Goal: Find specific page/section: Find specific page/section

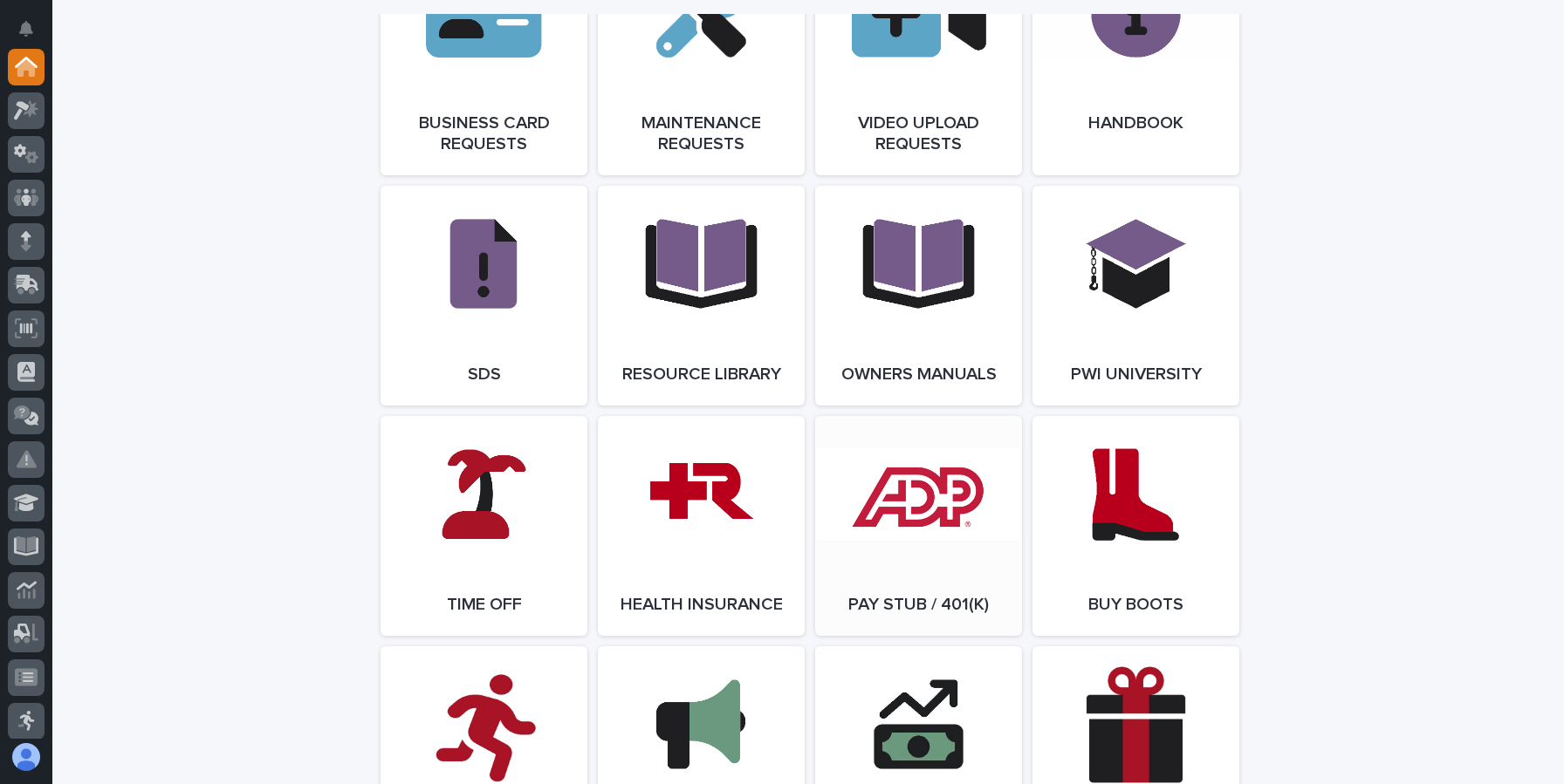
scroll to position [2864, 0]
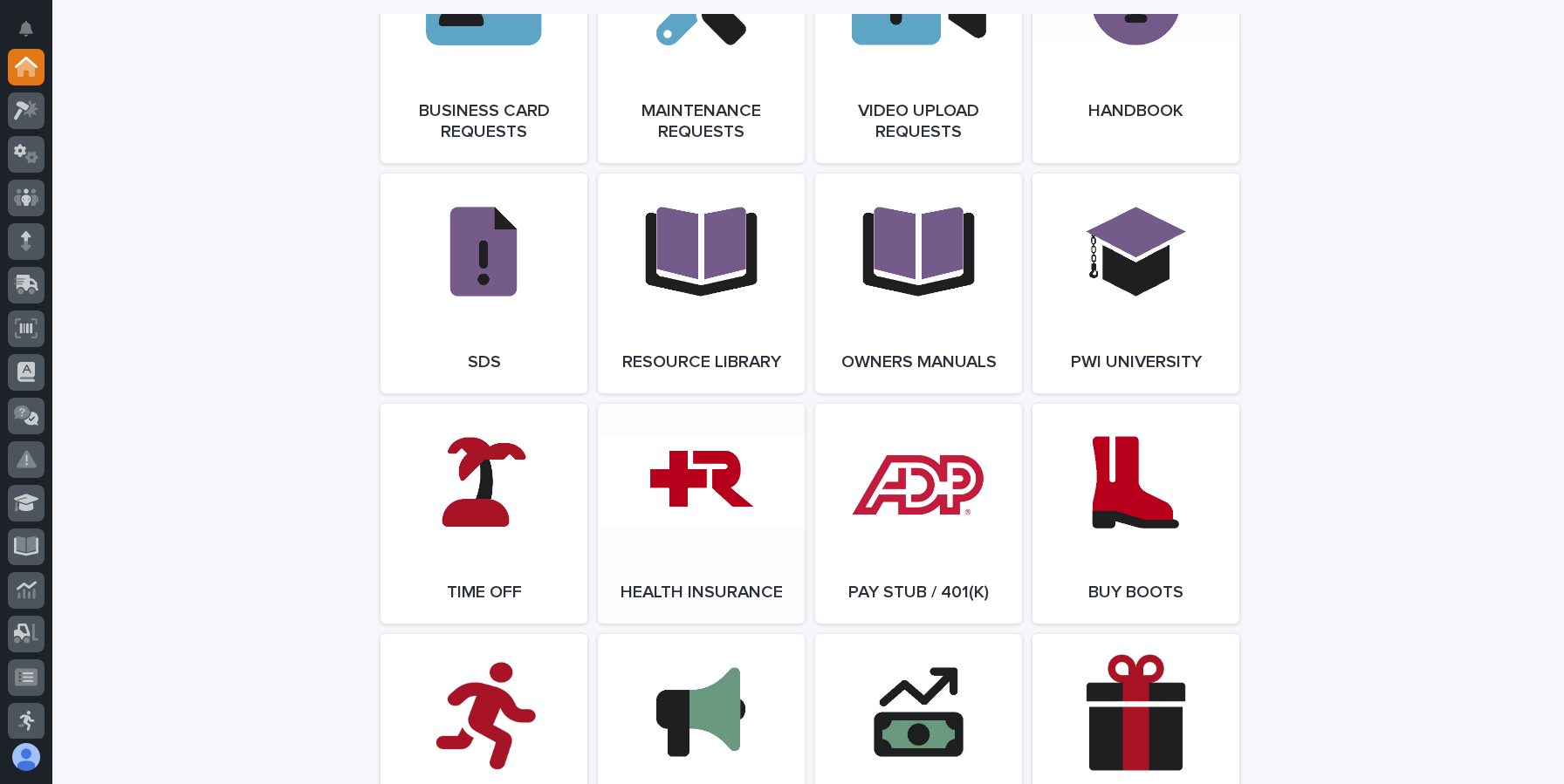
click at [640, 545] on link "Open Link" at bounding box center [701, 514] width 207 height 220
click at [33, 210] on div at bounding box center [26, 198] width 36 height 36
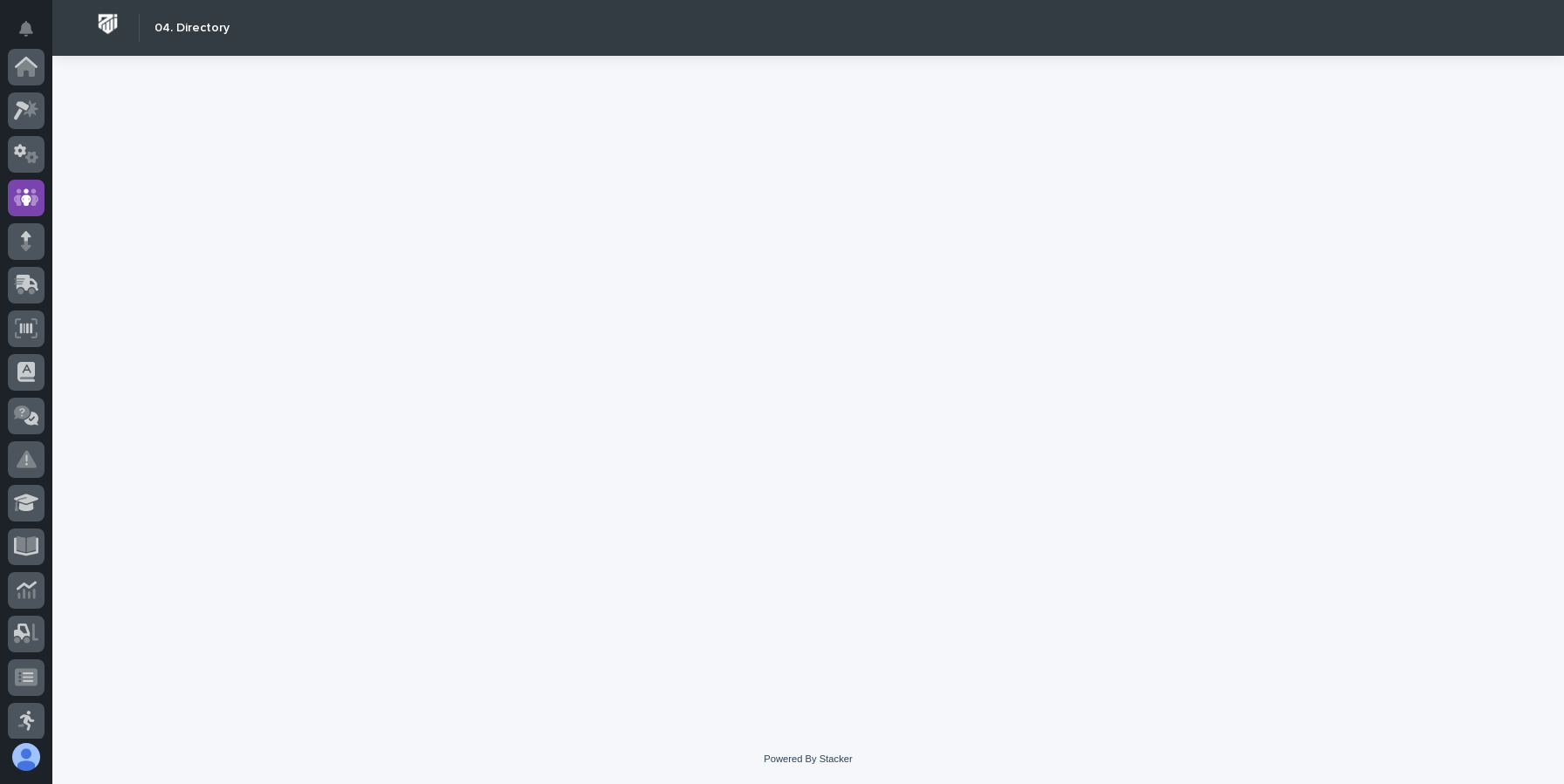
scroll to position [131, 0]
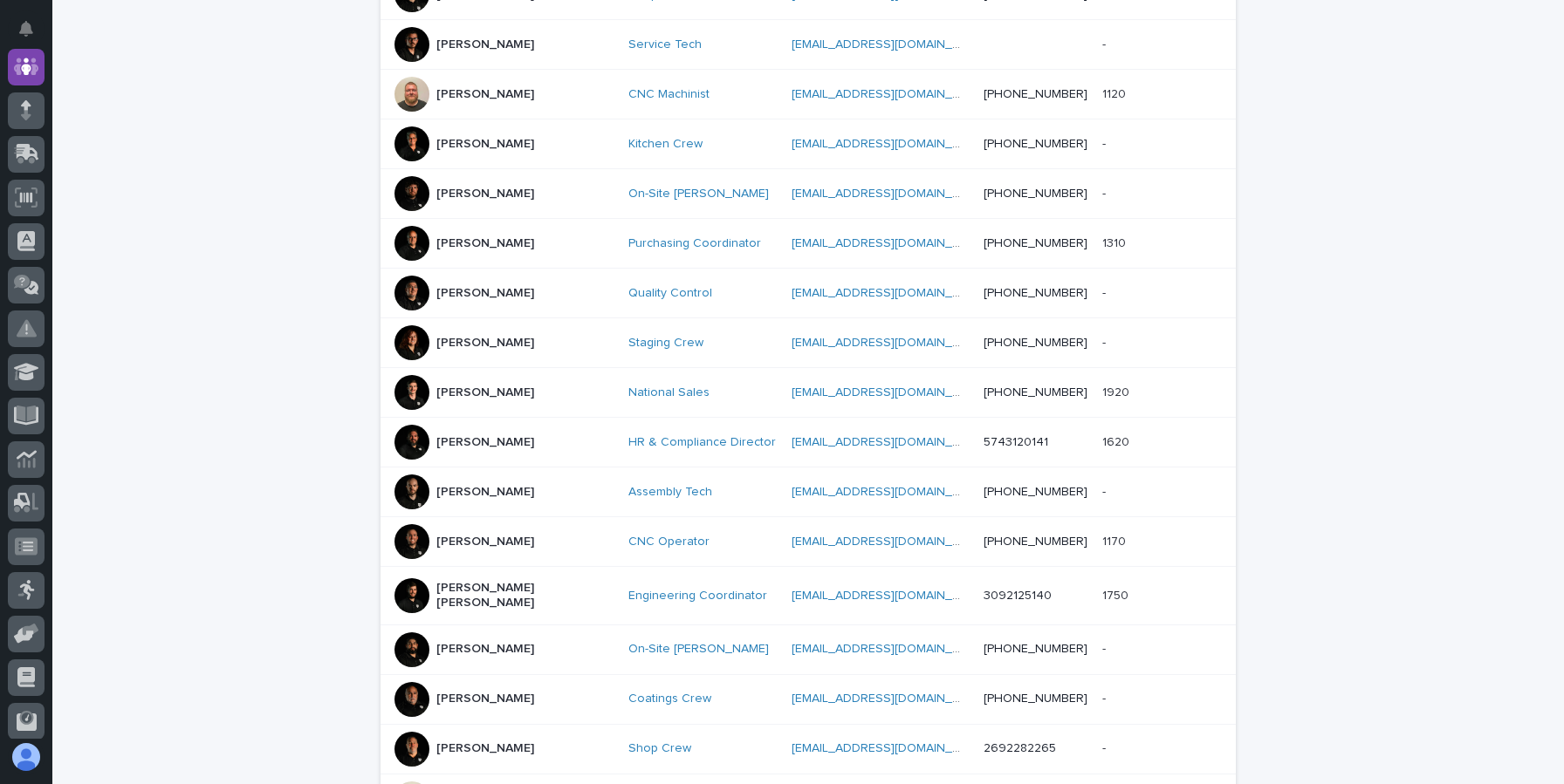
scroll to position [813, 0]
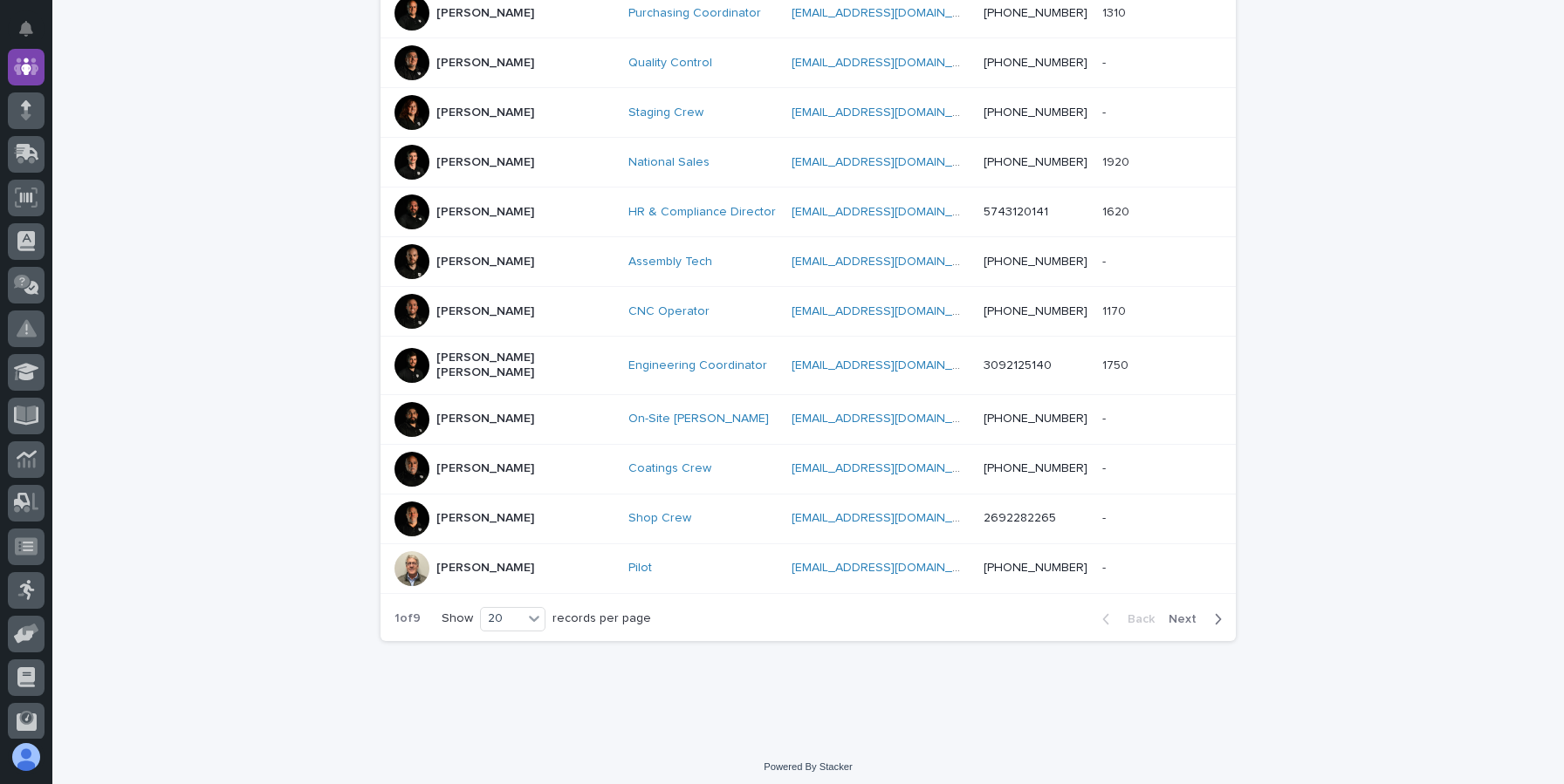
click at [1192, 614] on span "Next" at bounding box center [1188, 620] width 38 height 12
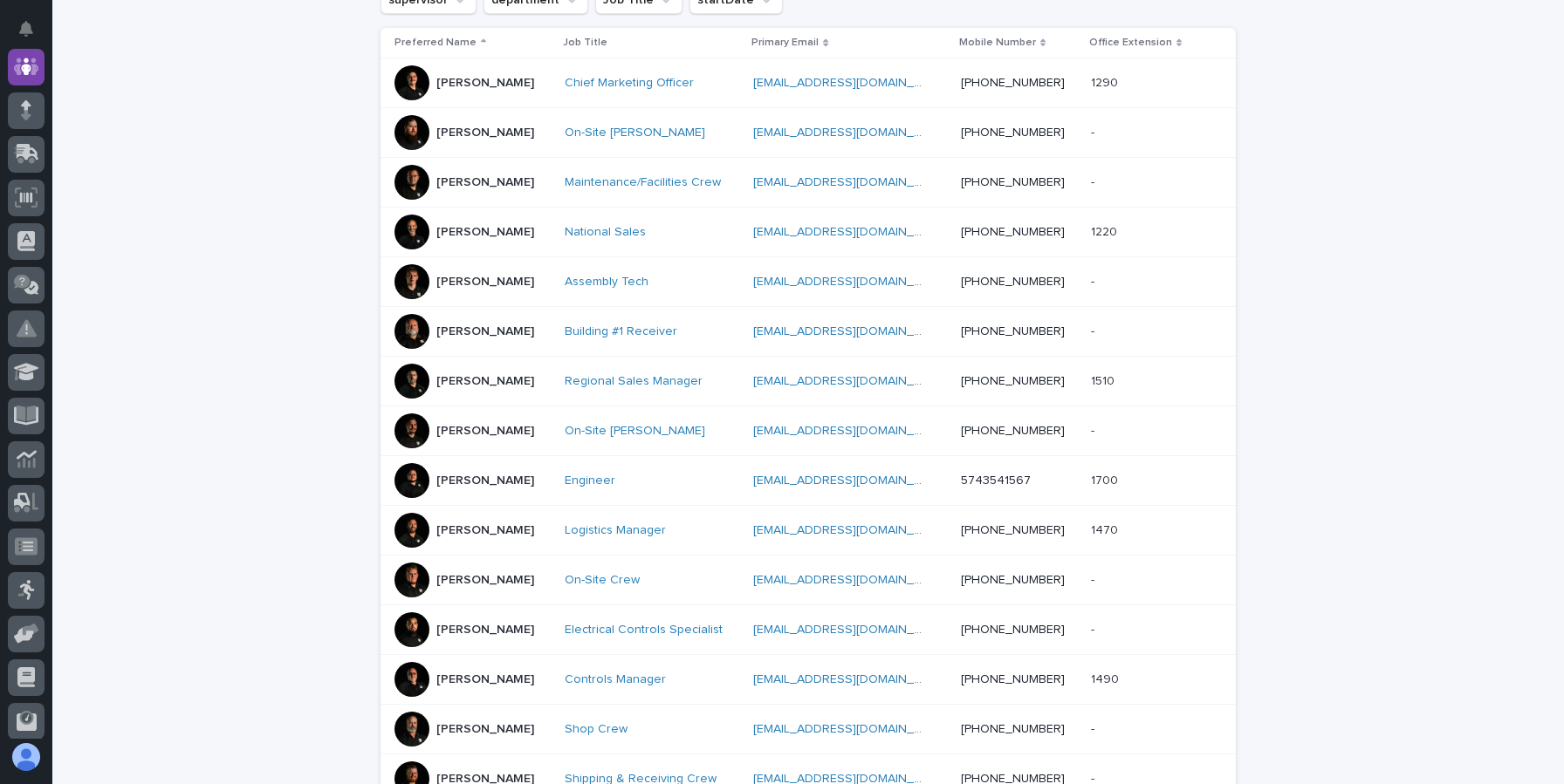
scroll to position [813, 0]
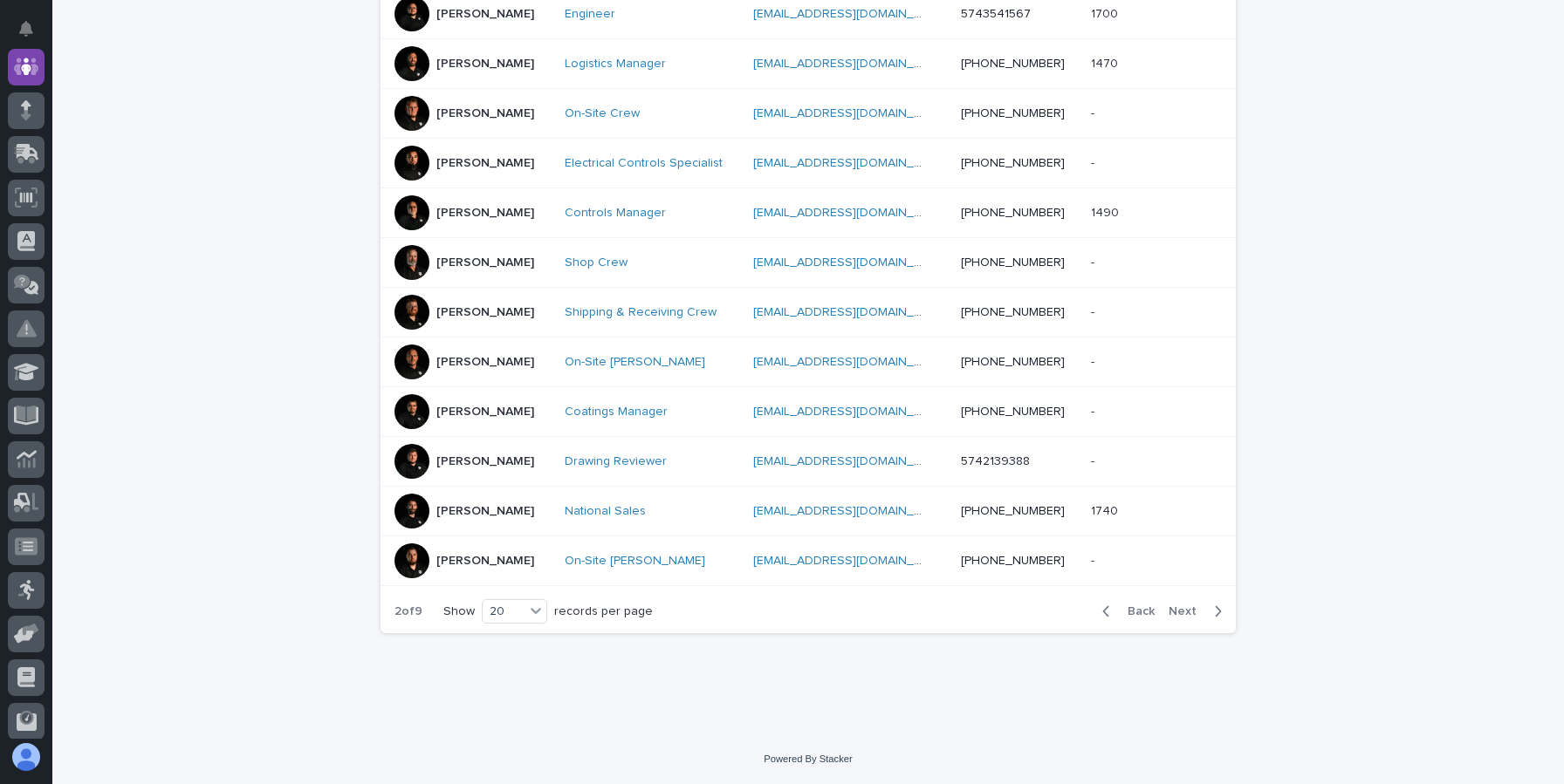
click at [1208, 618] on button "Next" at bounding box center [1200, 612] width 75 height 15
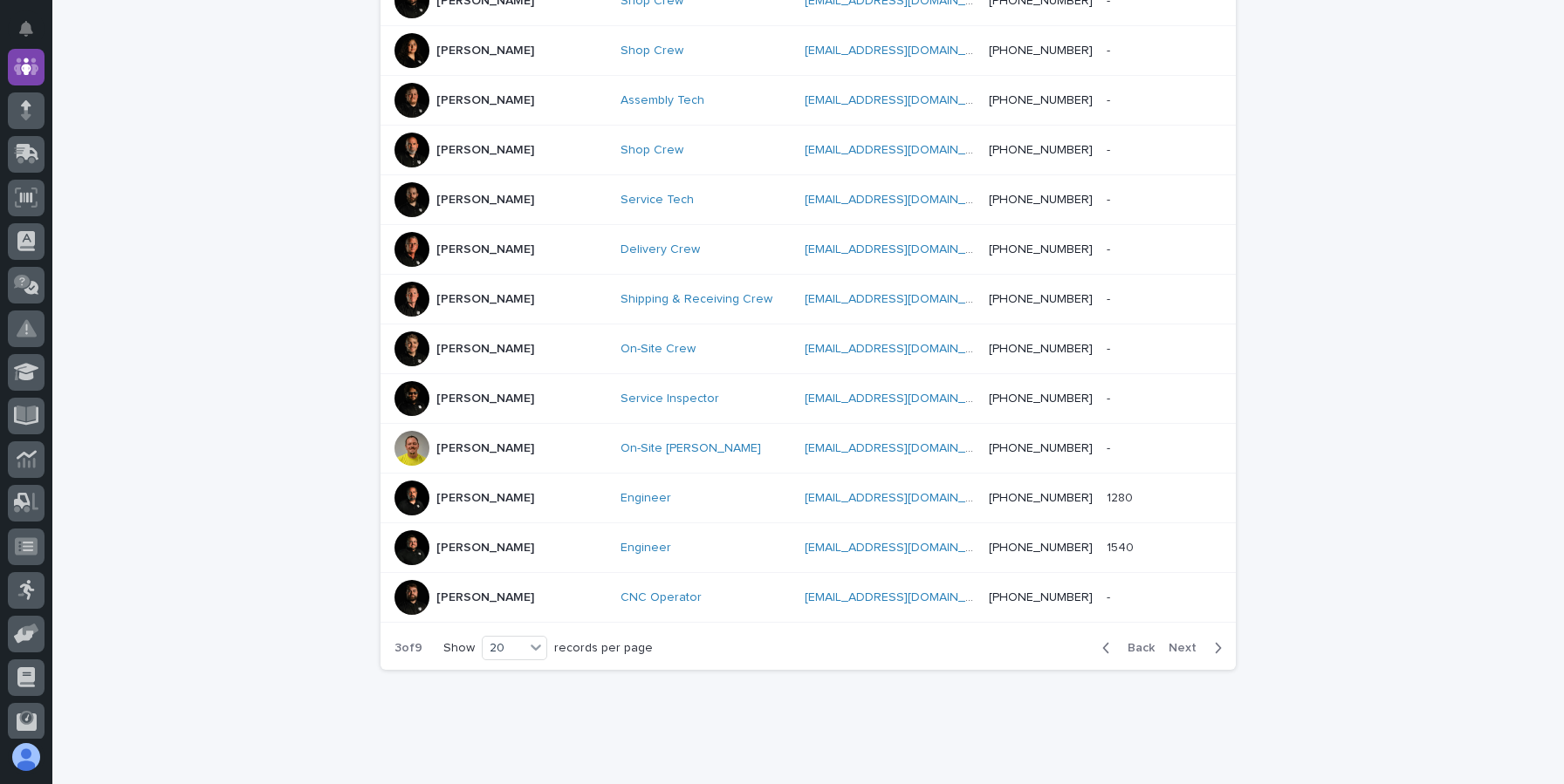
scroll to position [820, 0]
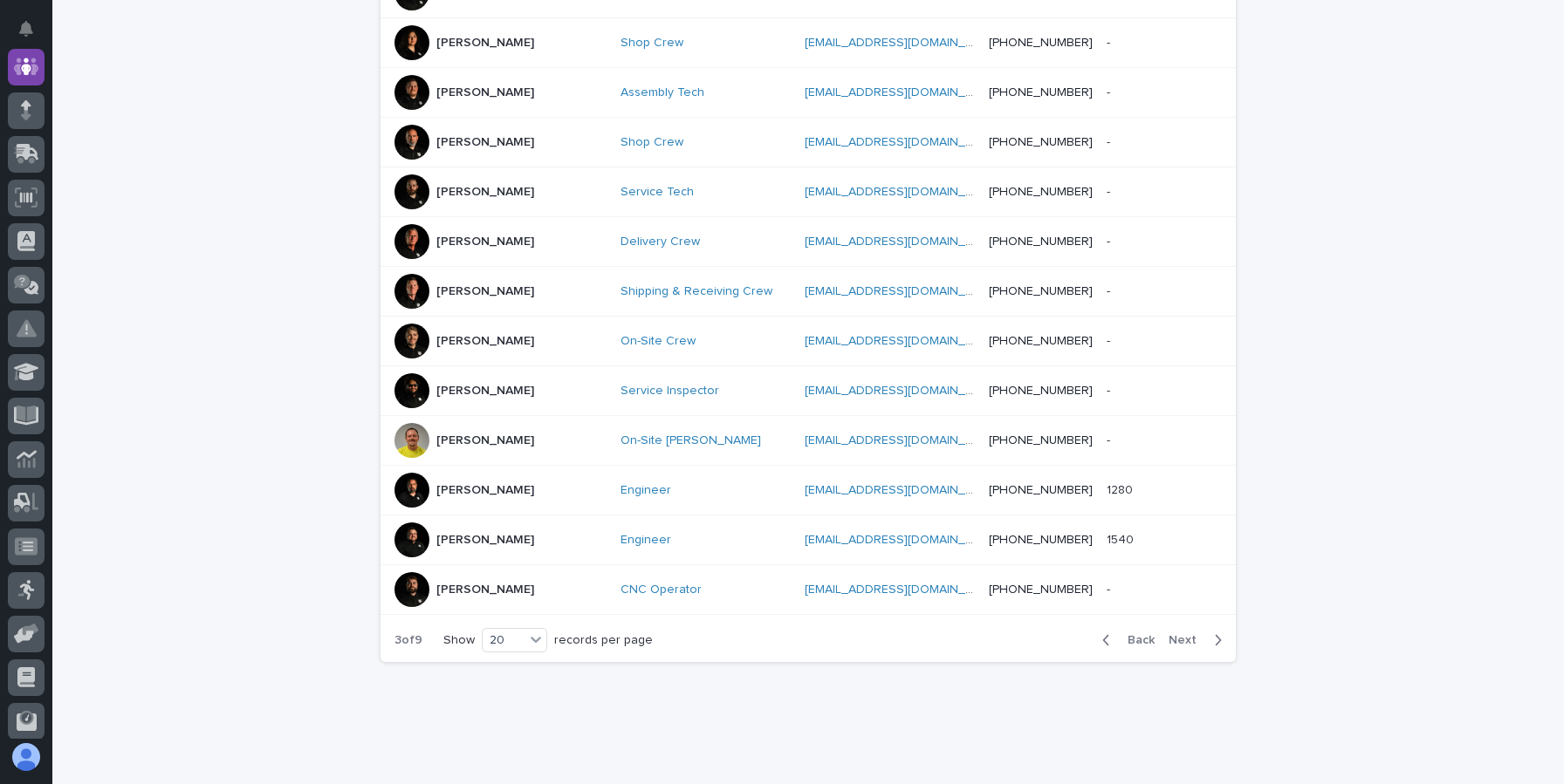
click at [1208, 633] on div "button" at bounding box center [1215, 641] width 15 height 15
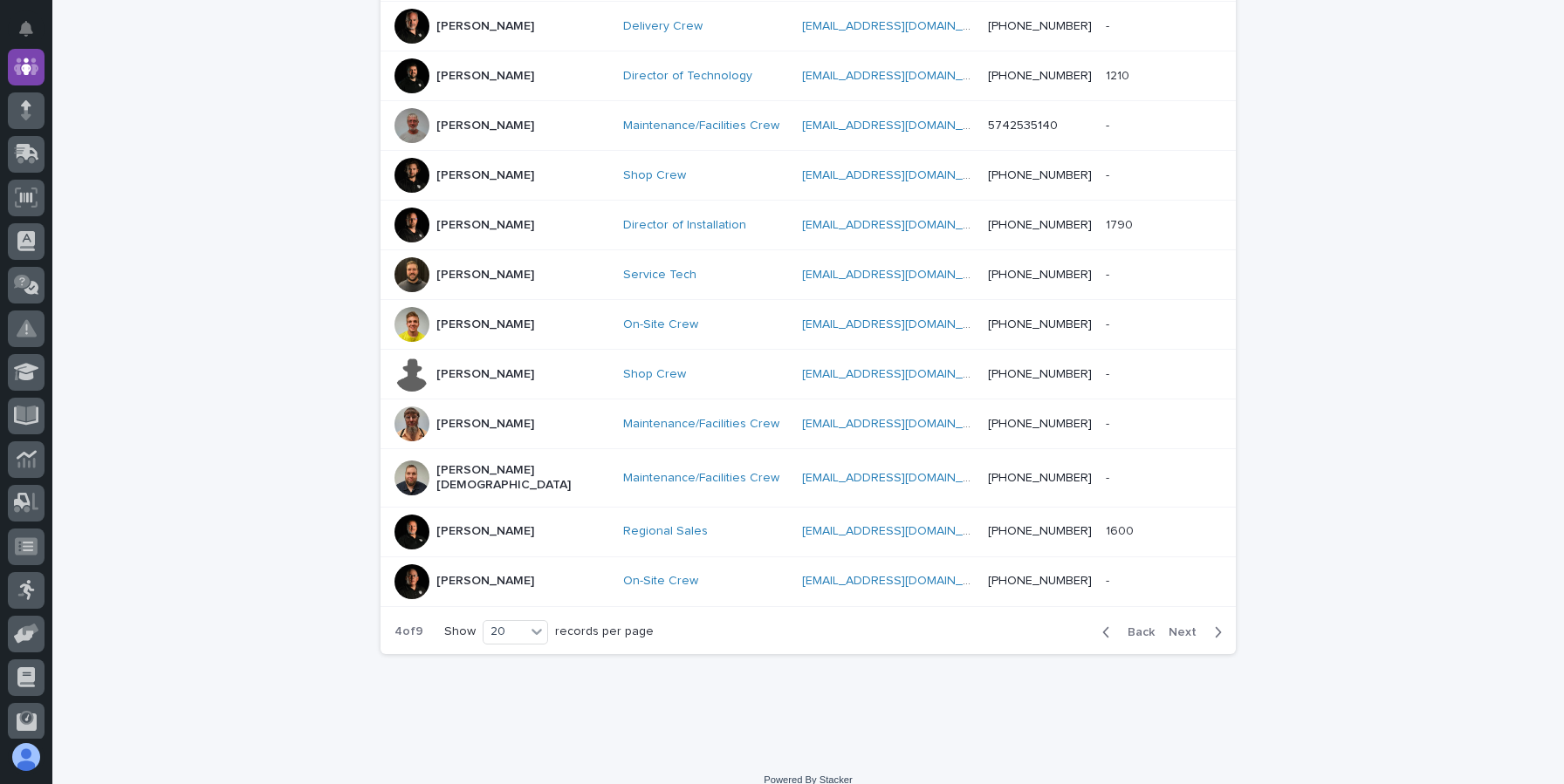
scroll to position [813, 0]
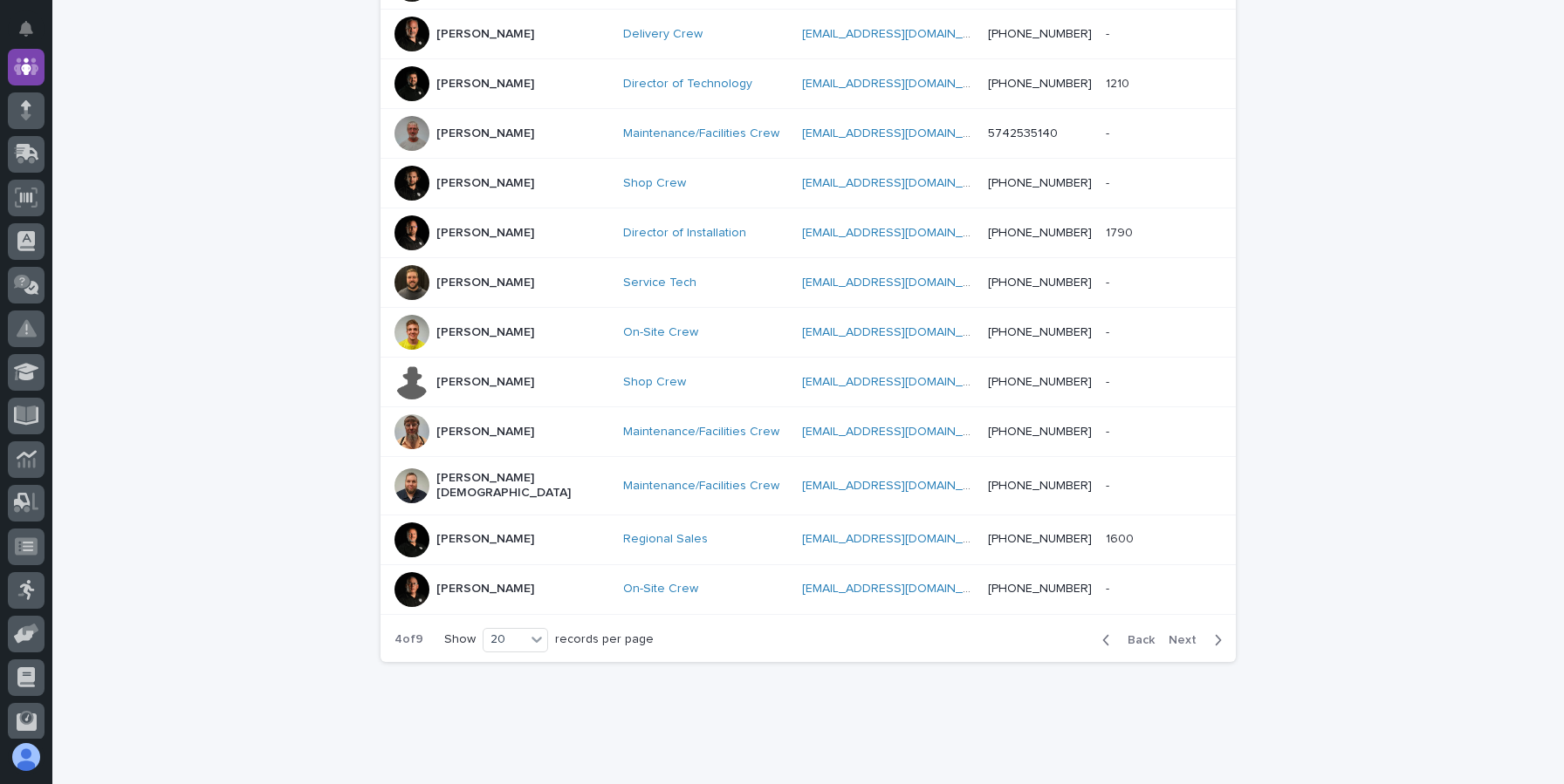
click at [1202, 634] on span "Next" at bounding box center [1188, 640] width 38 height 12
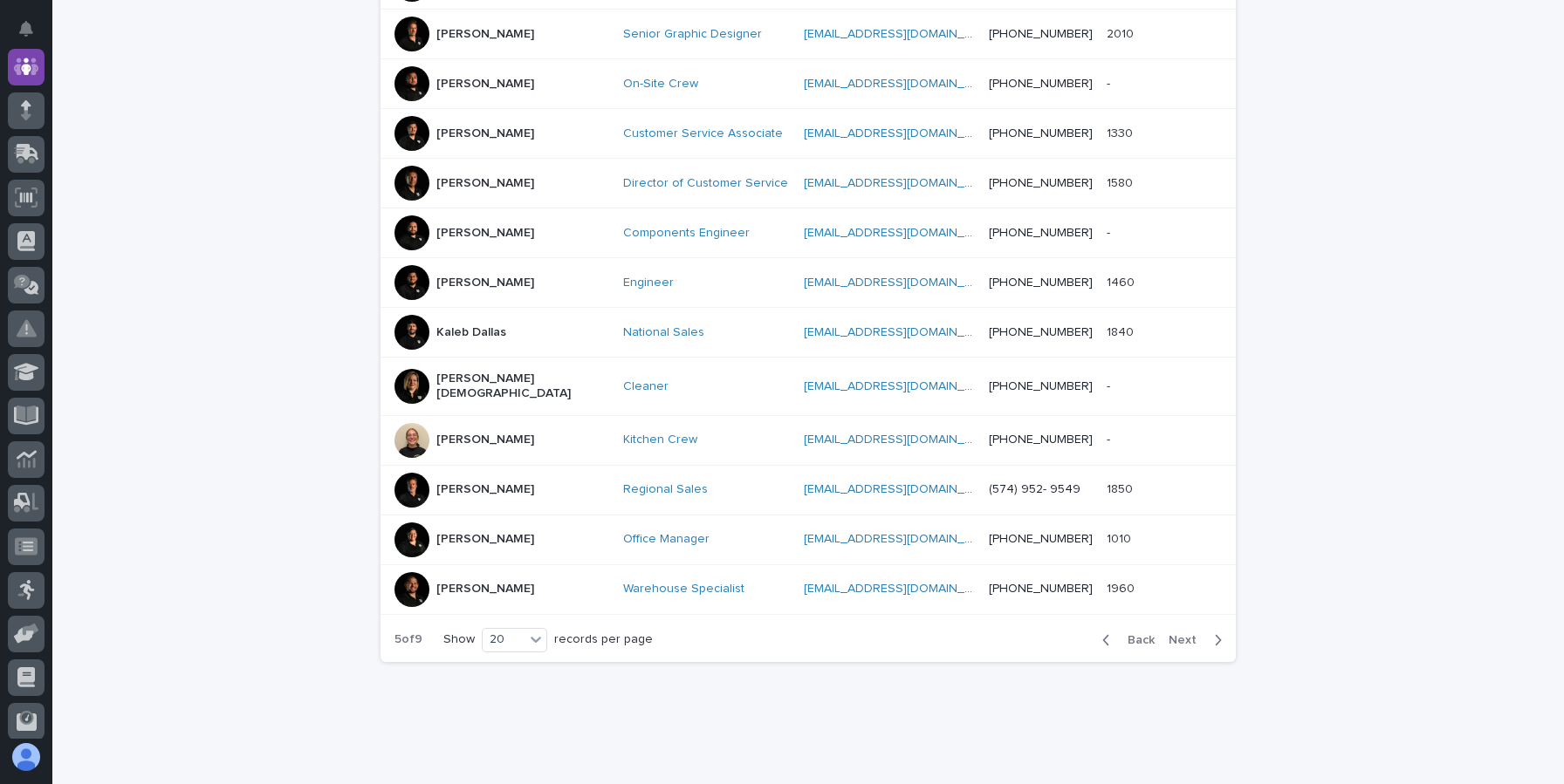
click at [444, 533] on p "Kendra Gingerich" at bounding box center [485, 540] width 98 height 15
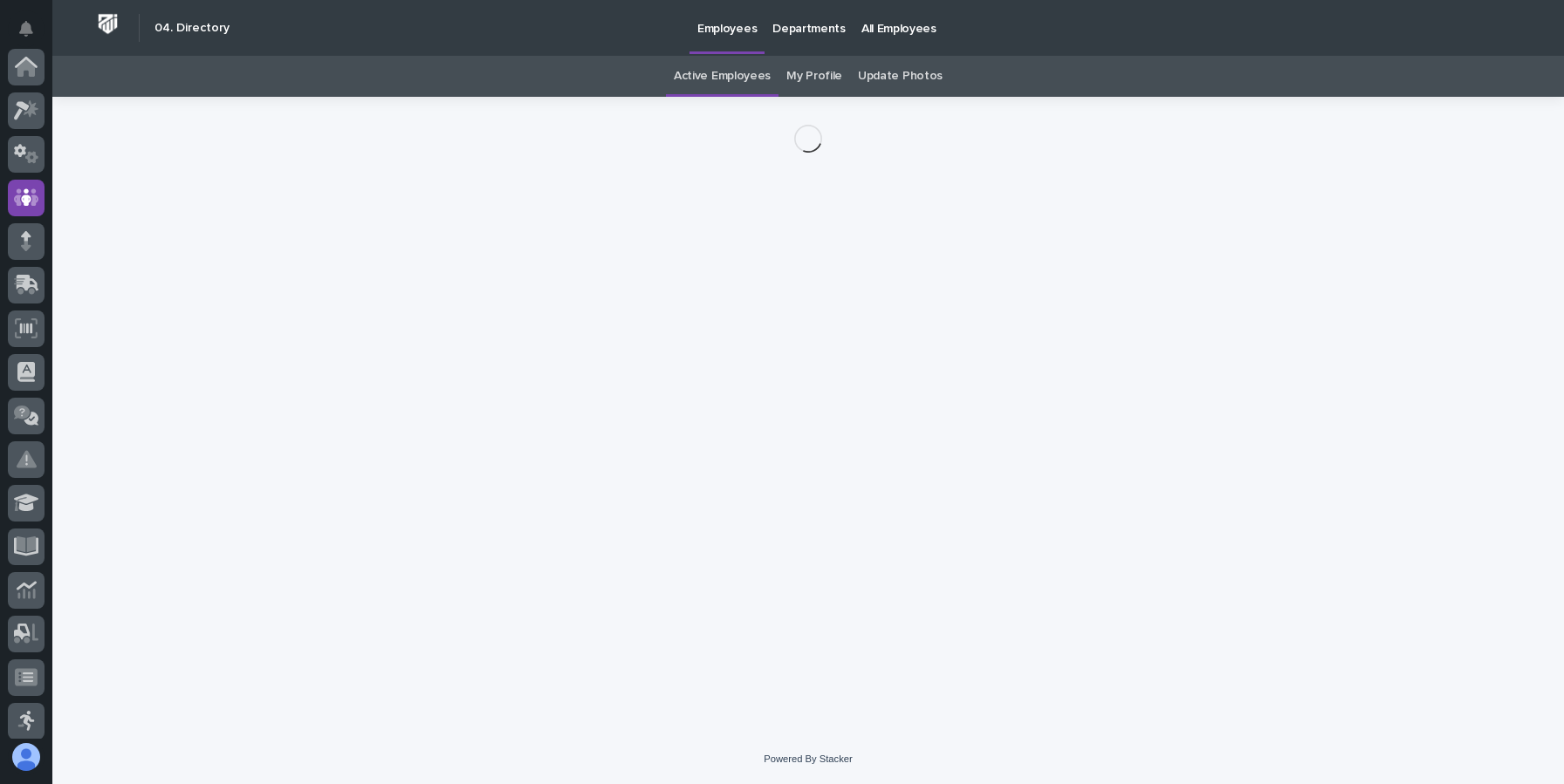
scroll to position [131, 0]
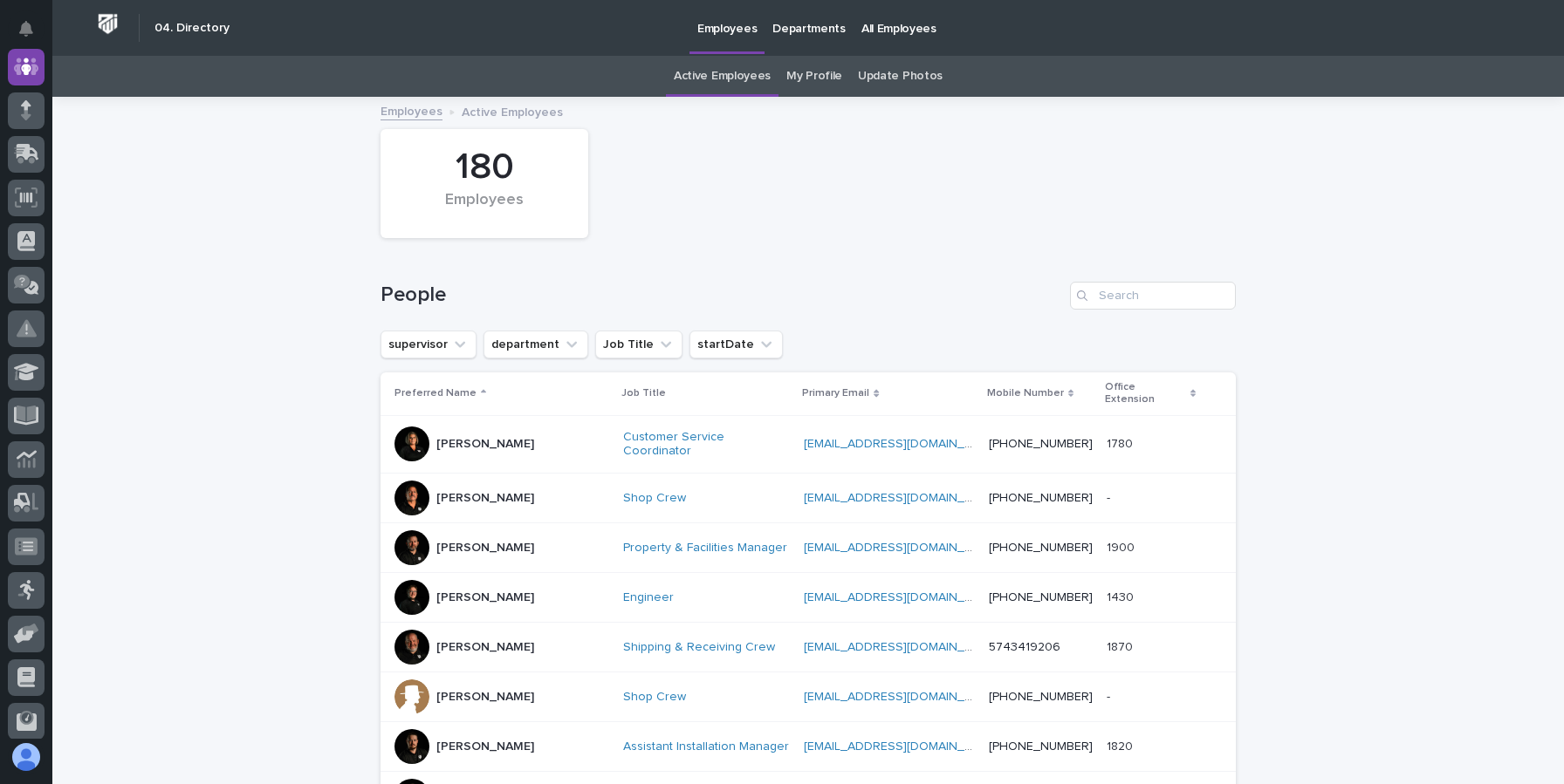
click at [410, 429] on div at bounding box center [412, 444] width 35 height 35
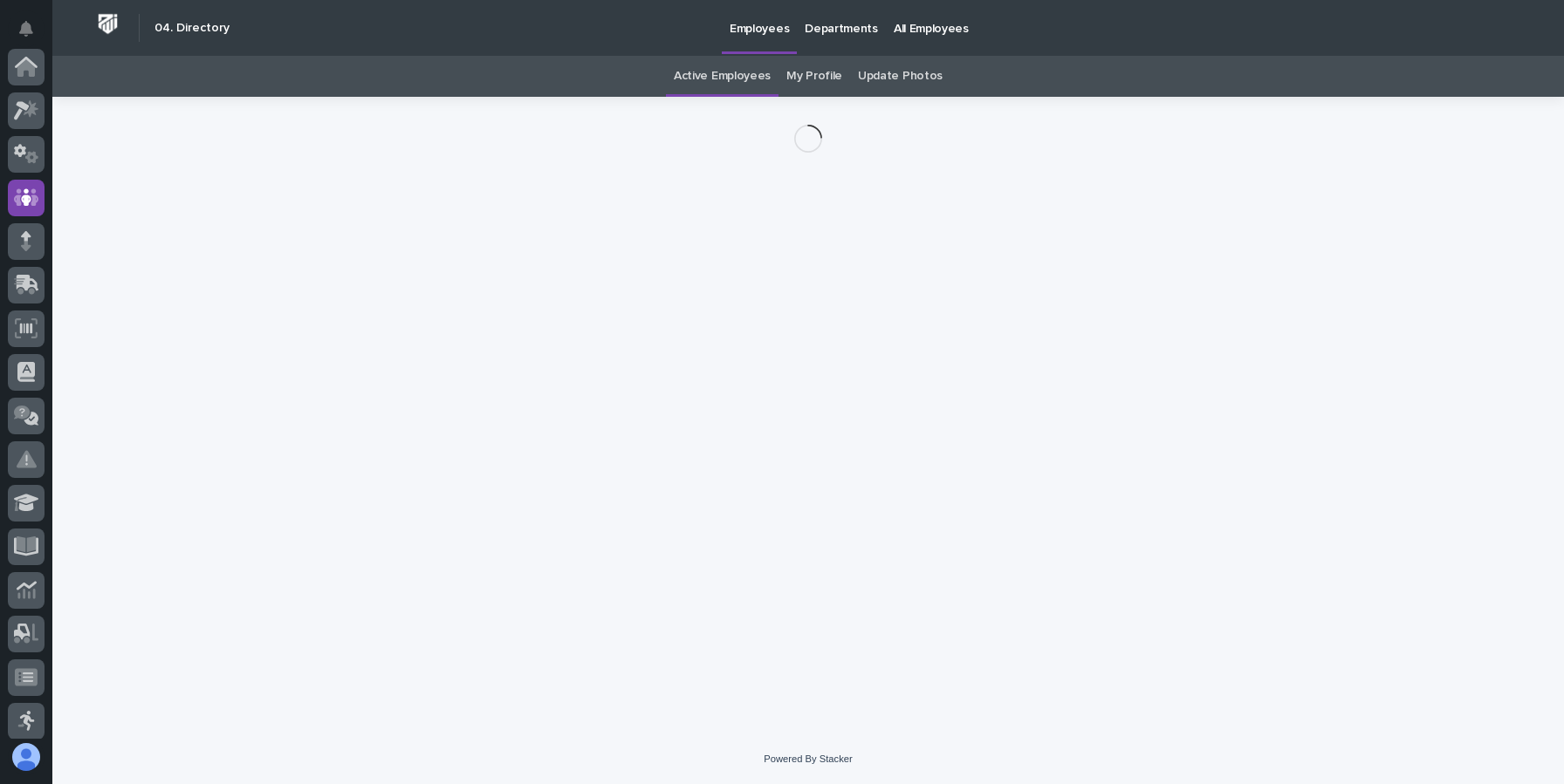
scroll to position [131, 0]
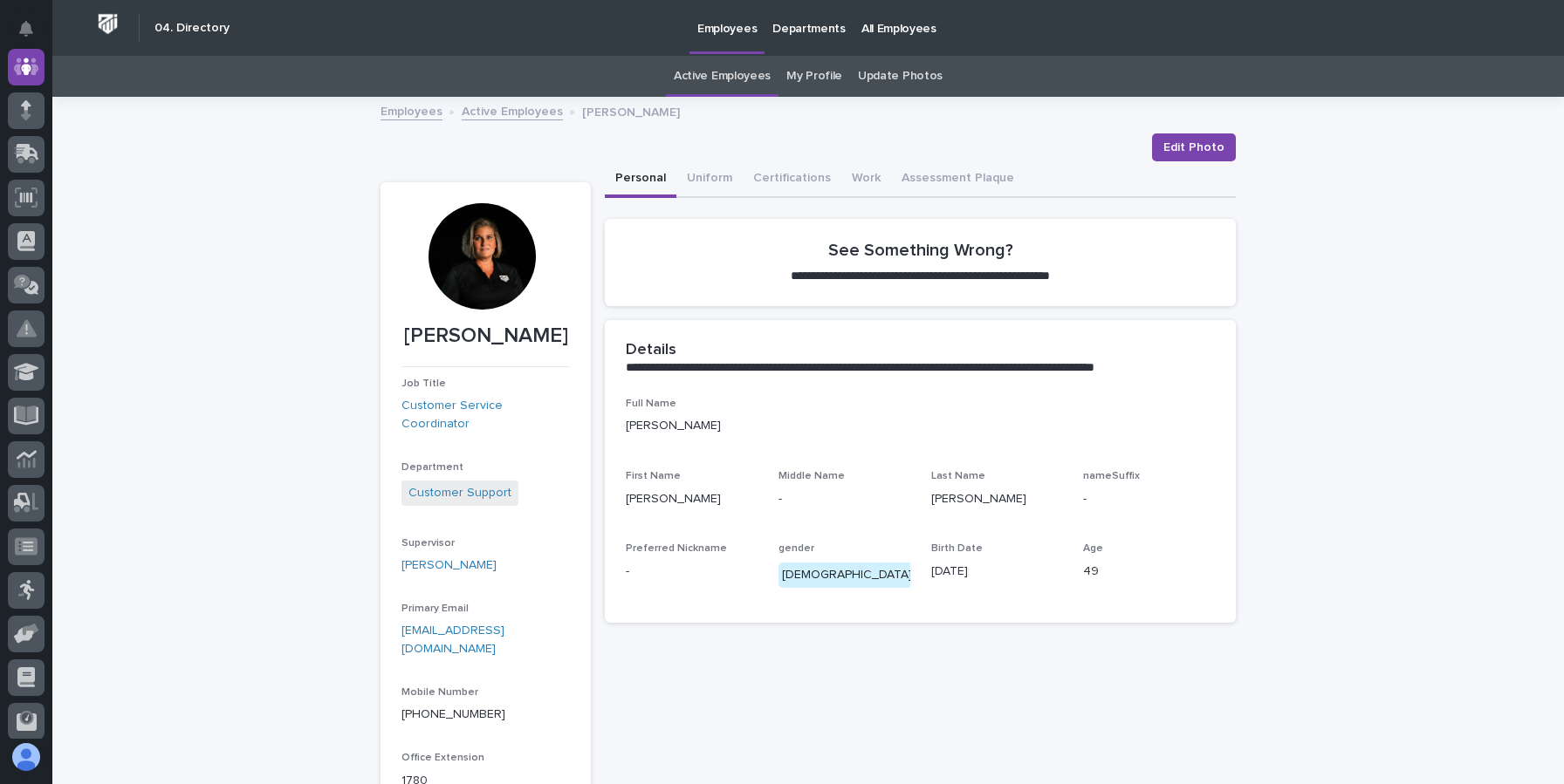
click at [471, 294] on div at bounding box center [481, 256] width 106 height 106
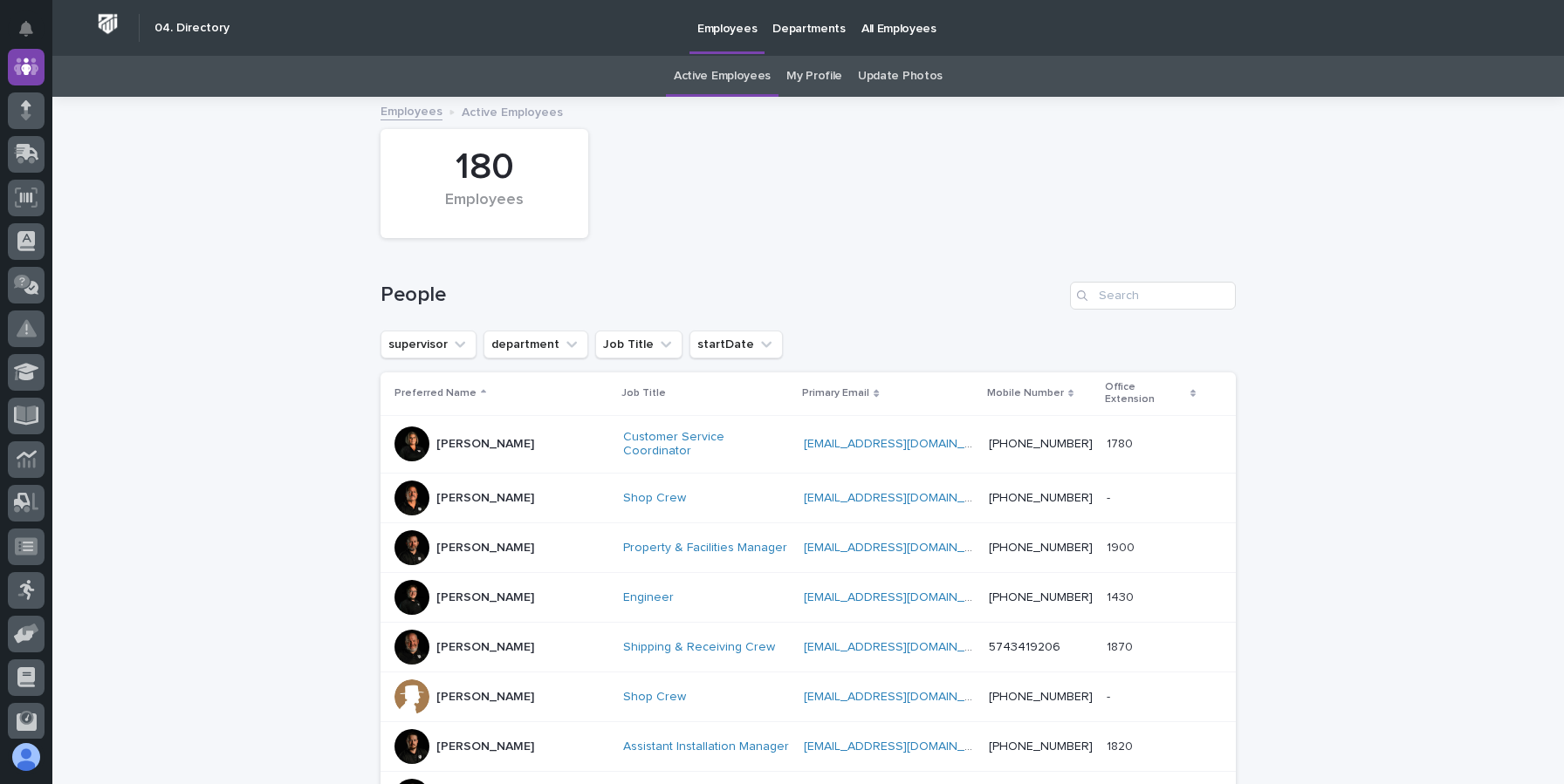
click at [798, 43] on link "Departments" at bounding box center [808, 27] width 89 height 54
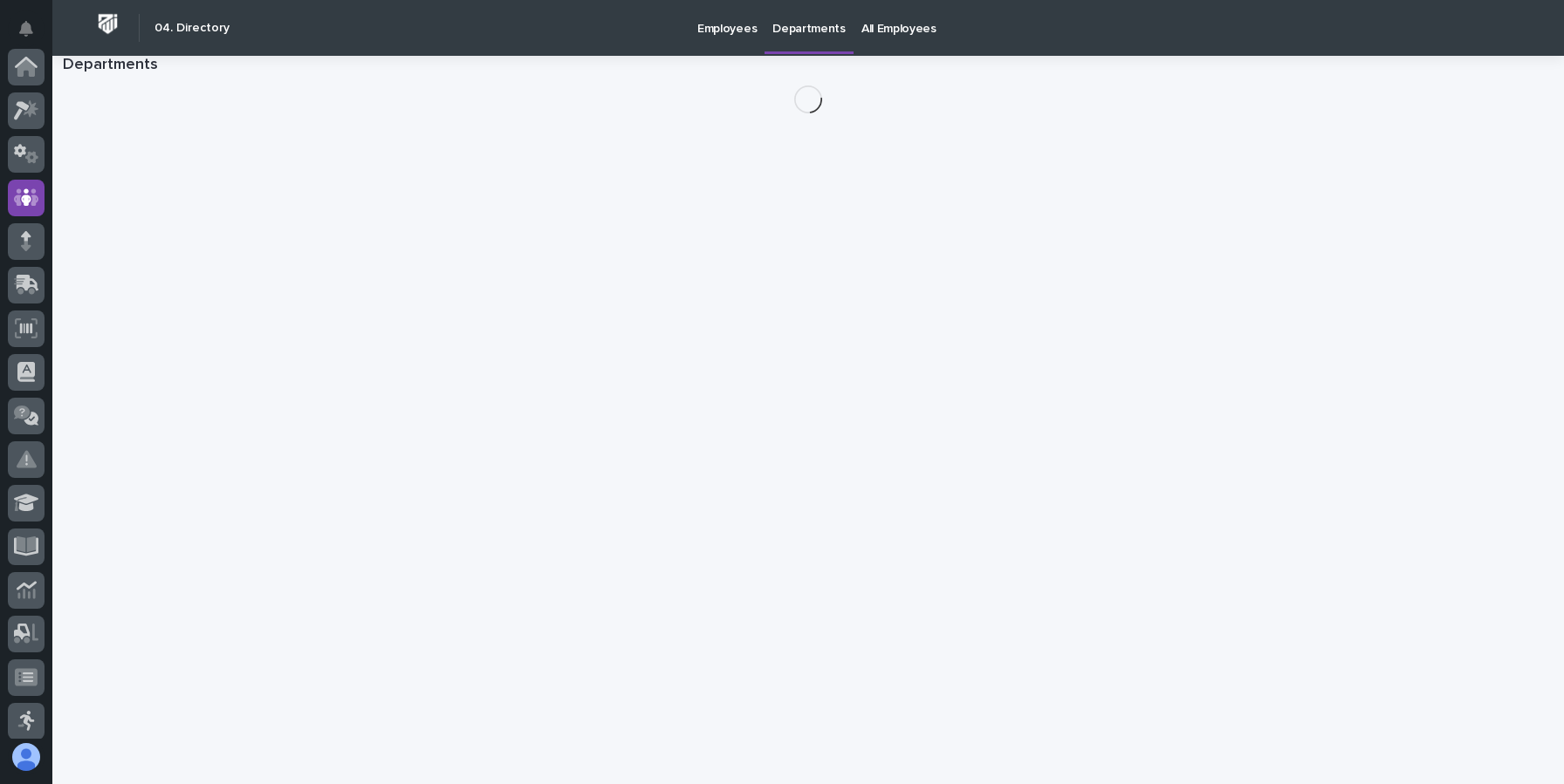
scroll to position [131, 0]
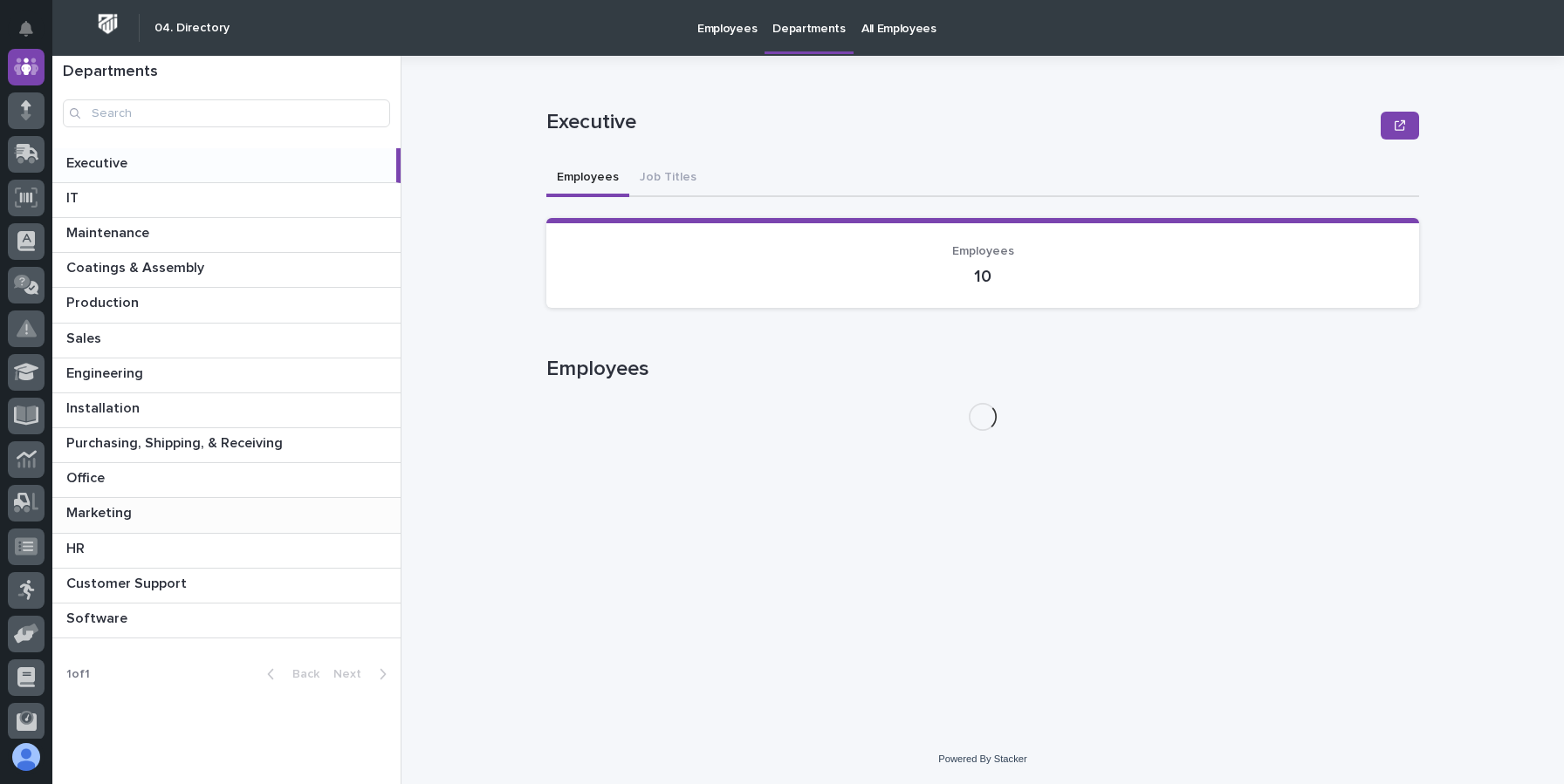
click at [231, 512] on p at bounding box center [230, 512] width 327 height 16
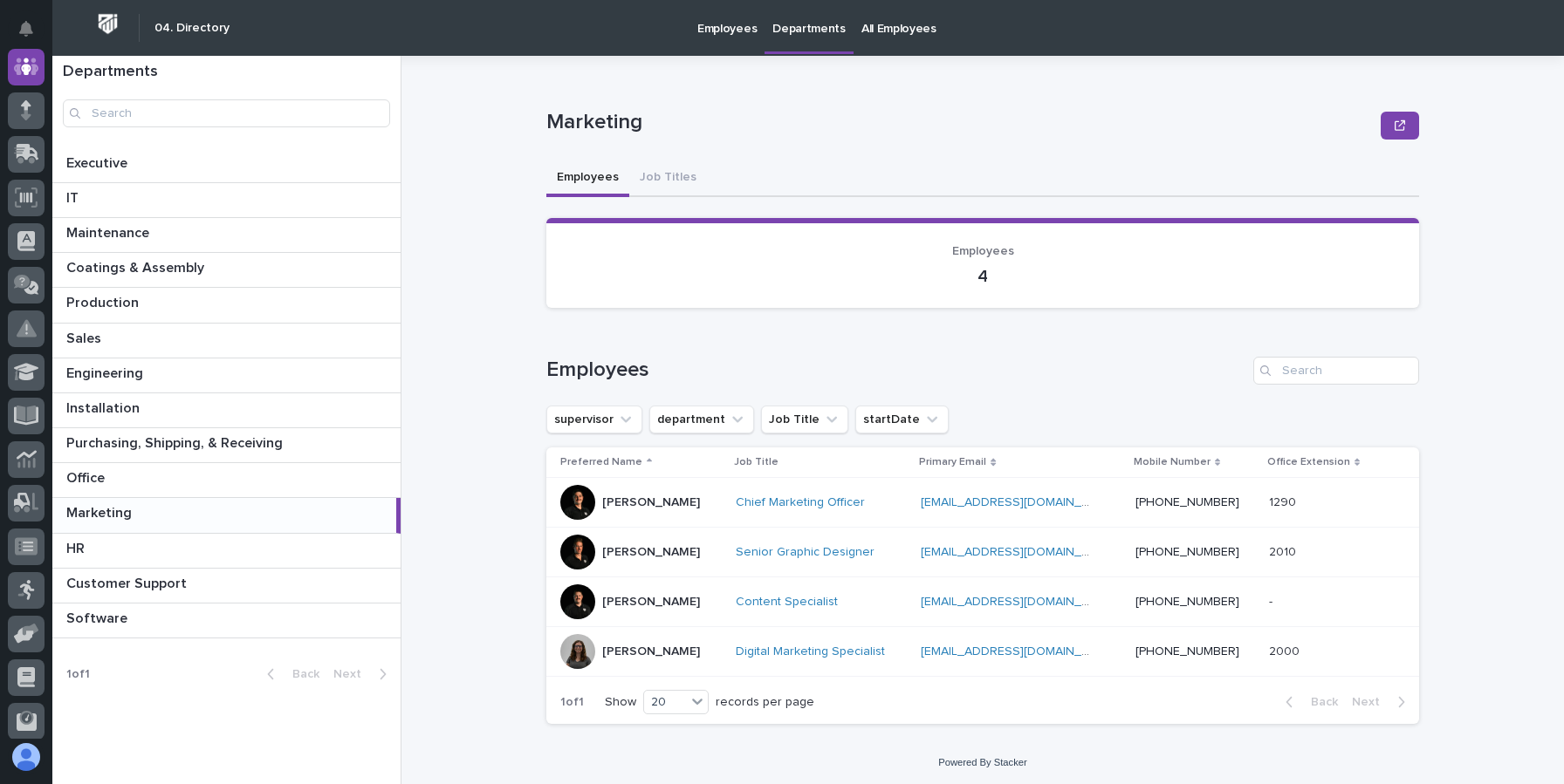
click at [583, 600] on div at bounding box center [578, 601] width 35 height 35
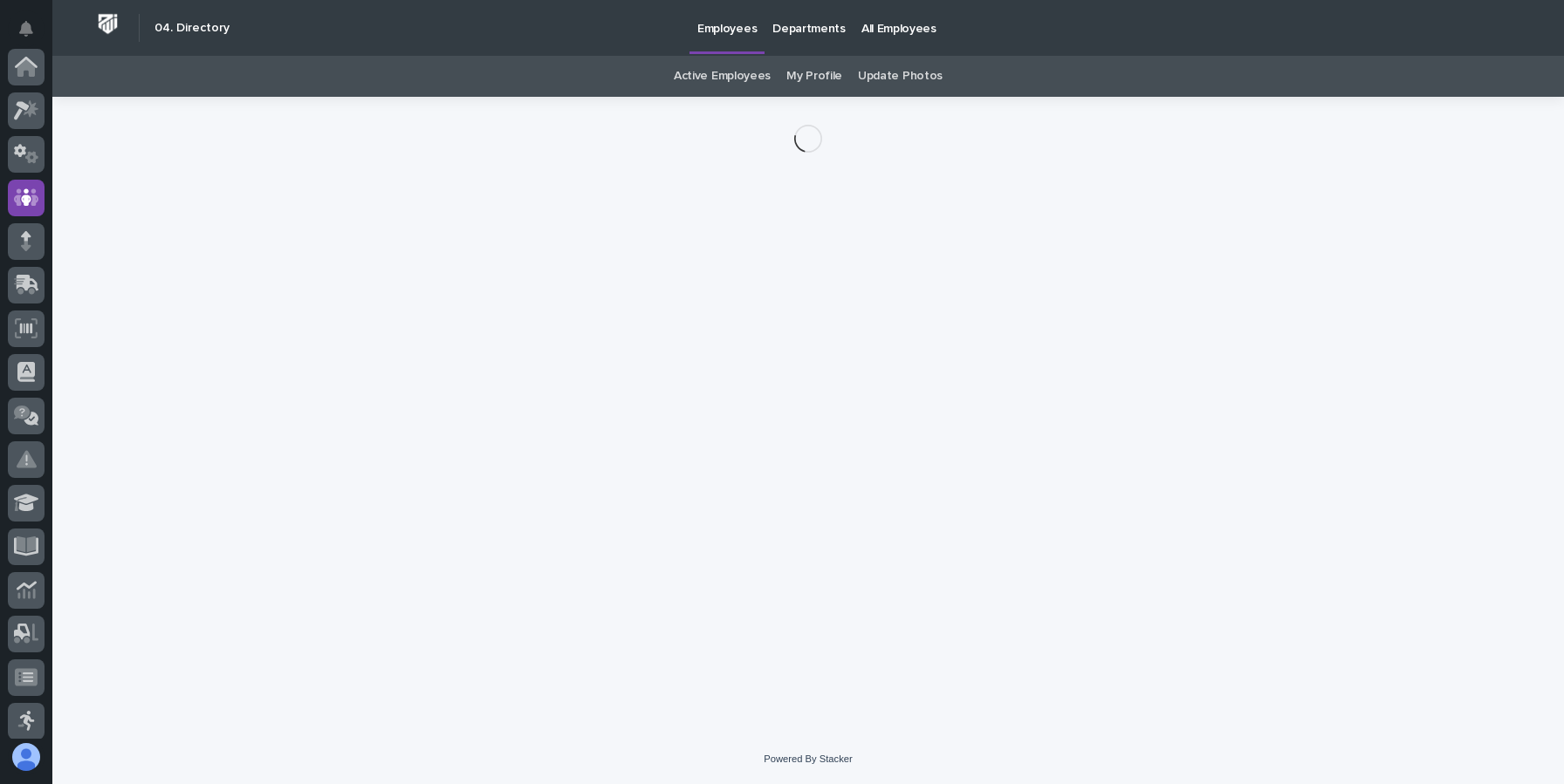
scroll to position [131, 0]
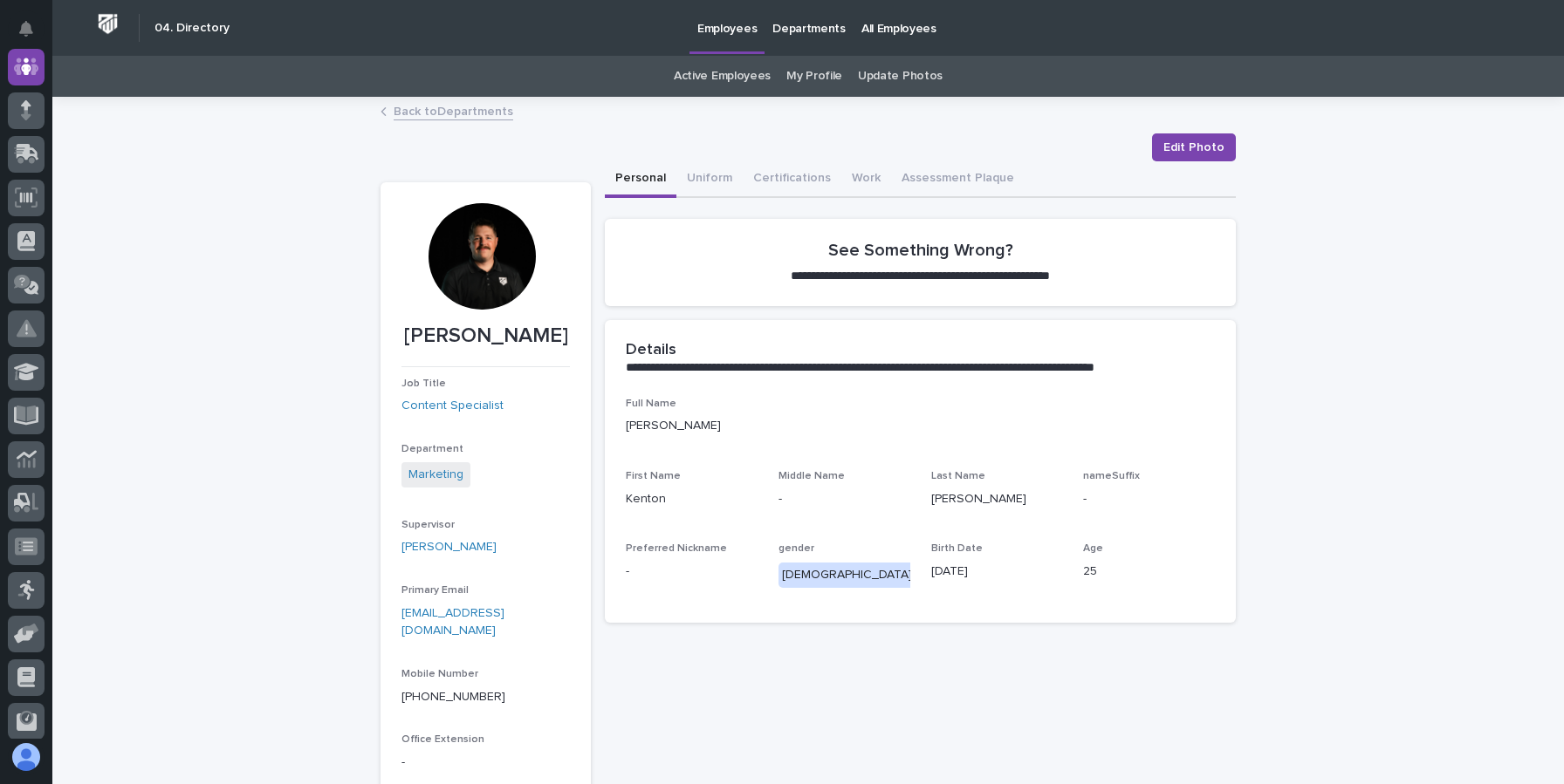
click at [459, 294] on div at bounding box center [481, 256] width 106 height 106
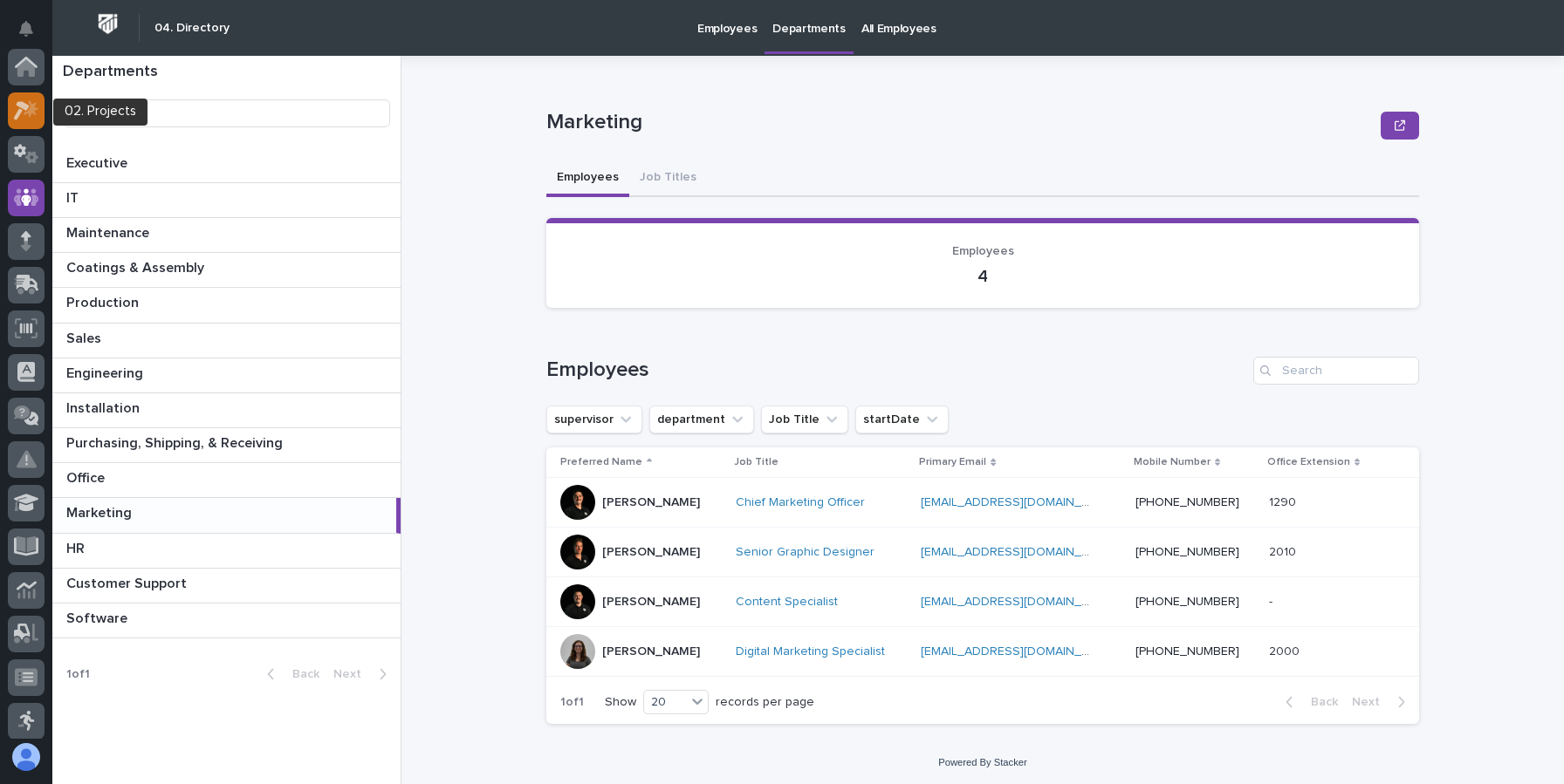
click at [26, 114] on icon at bounding box center [27, 110] width 25 height 20
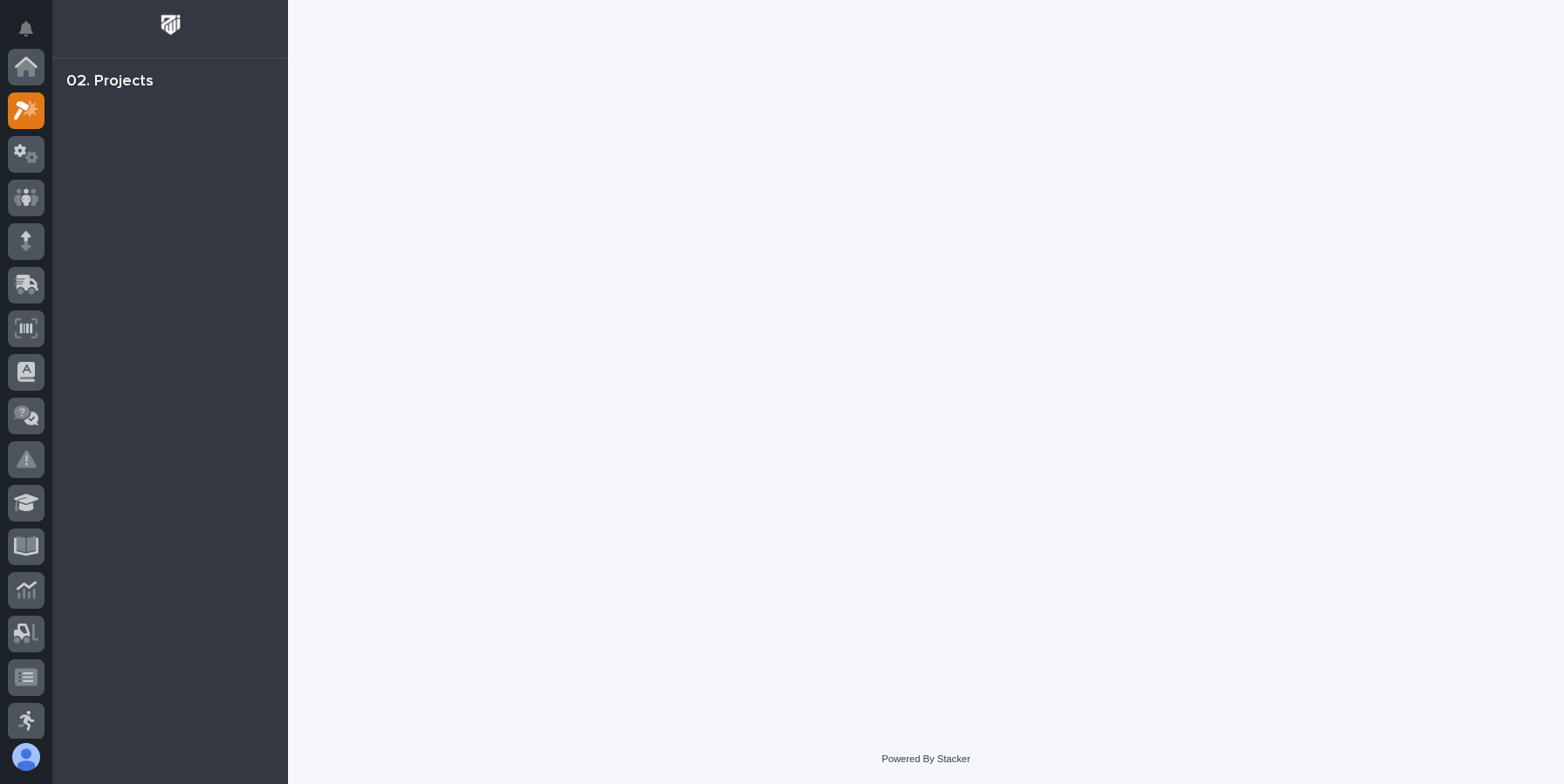
scroll to position [44, 0]
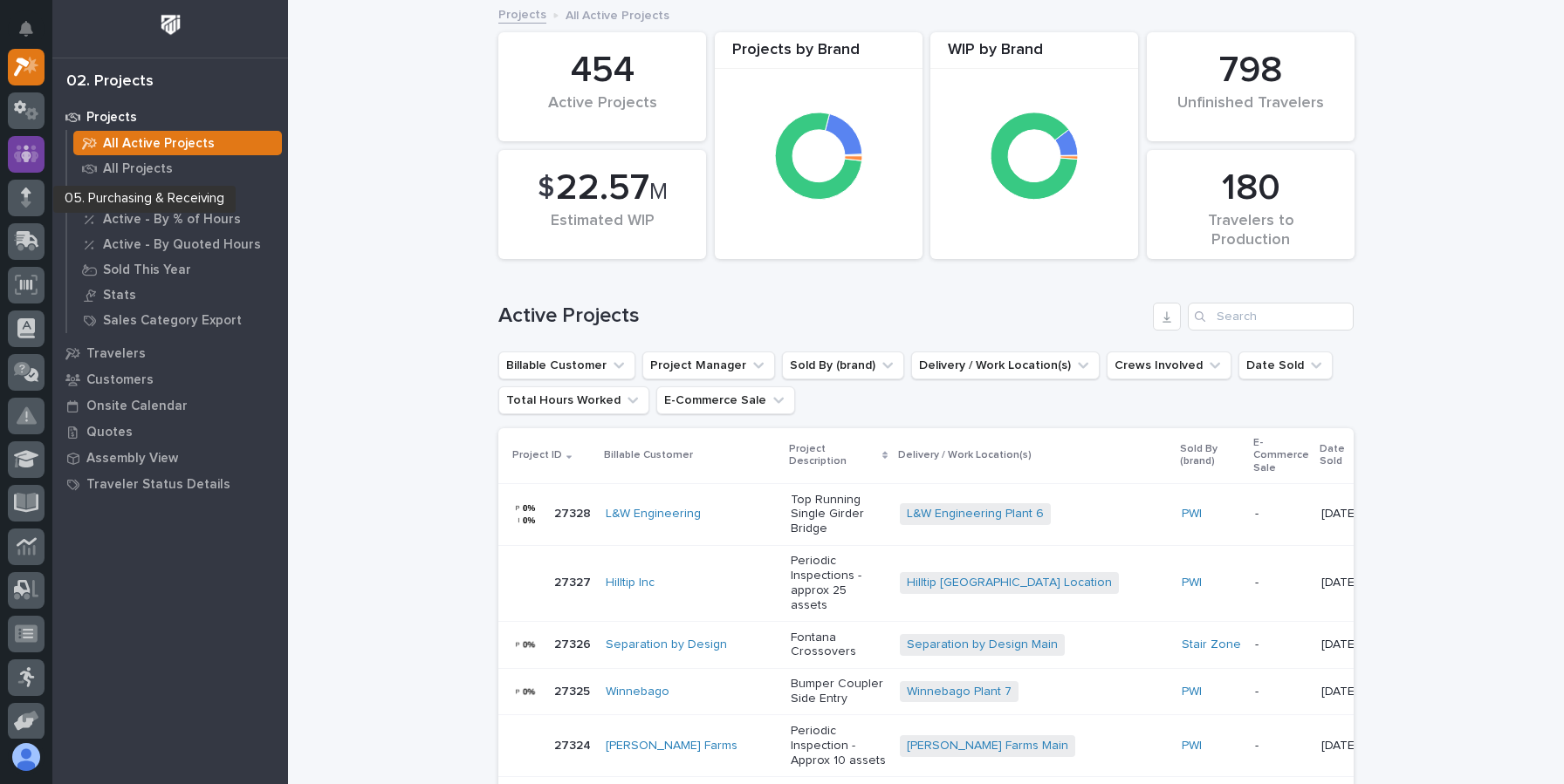
click at [27, 167] on div at bounding box center [26, 154] width 36 height 36
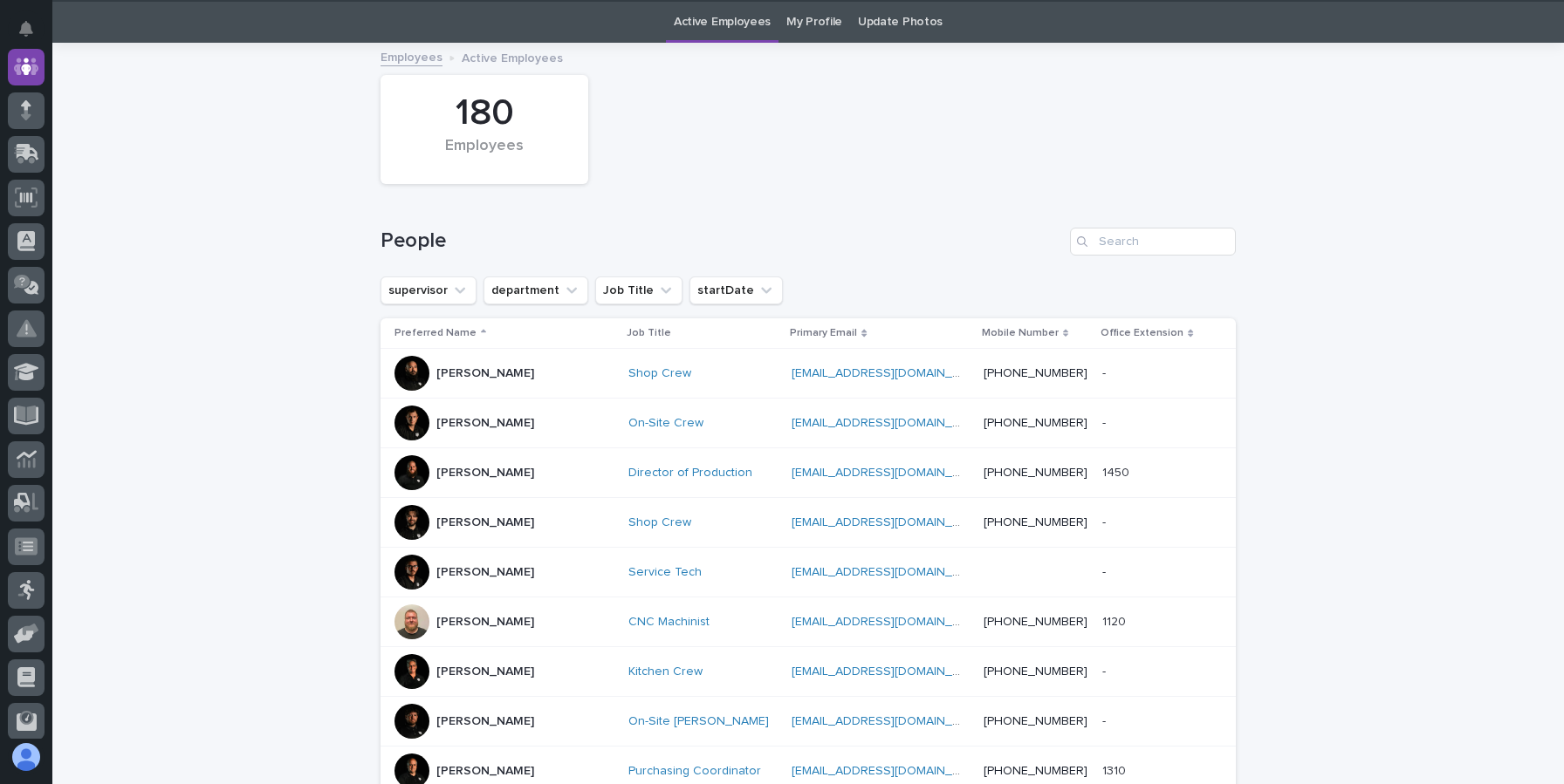
scroll to position [44, 0]
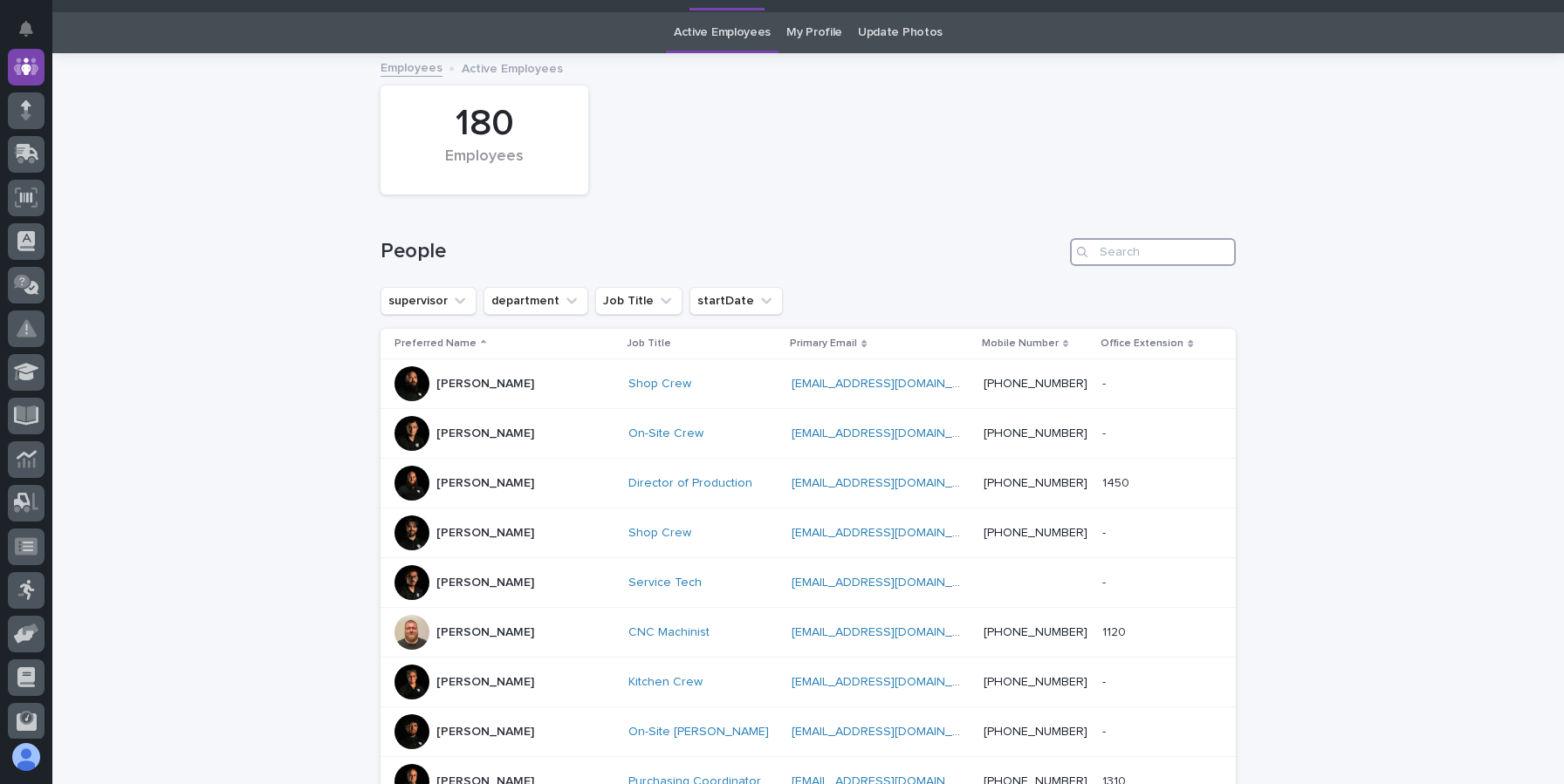
click at [1142, 247] on input "Search" at bounding box center [1153, 251] width 165 height 28
type input "tim"
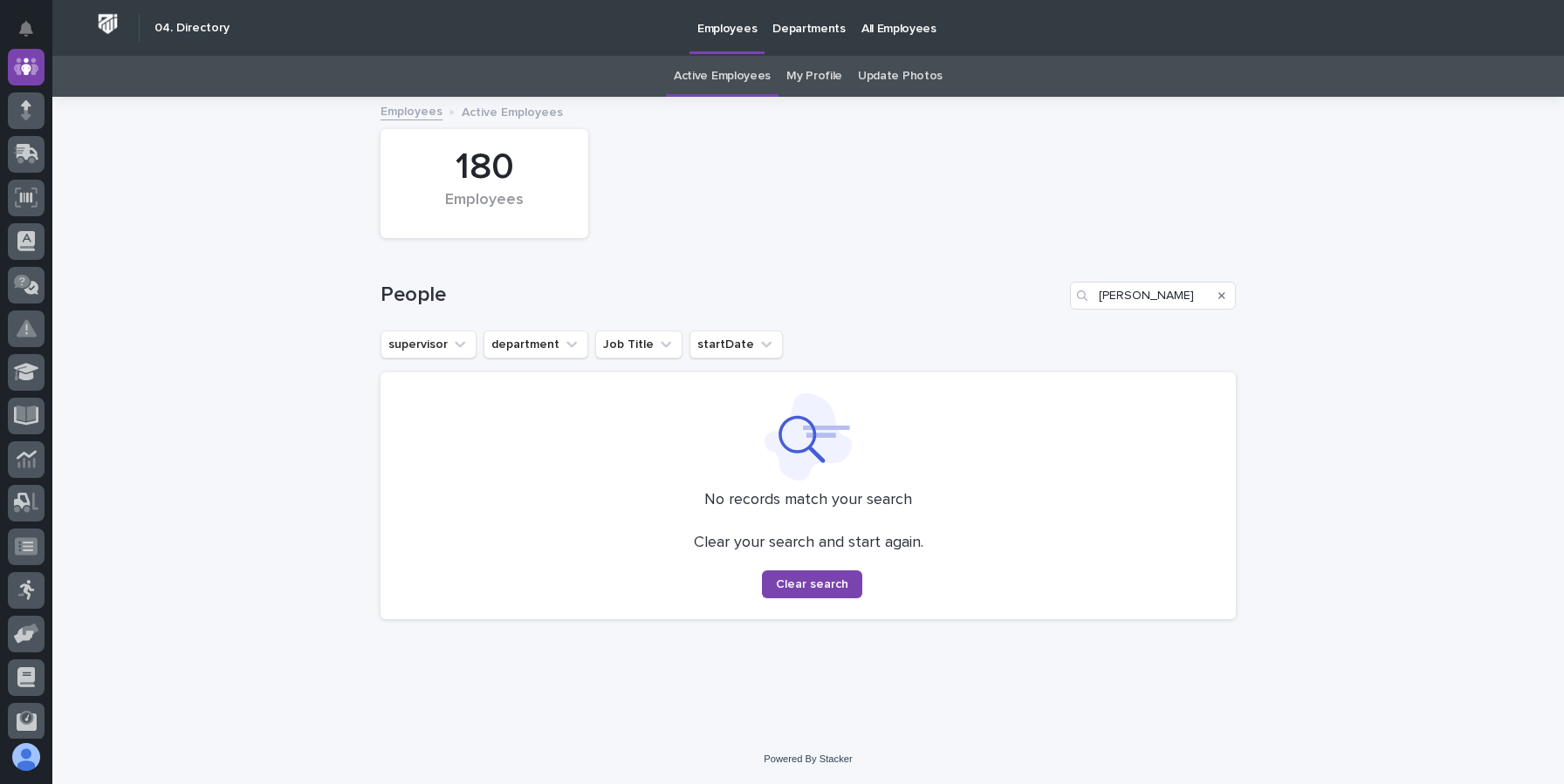
click at [1223, 300] on icon "Search" at bounding box center [1222, 295] width 7 height 11
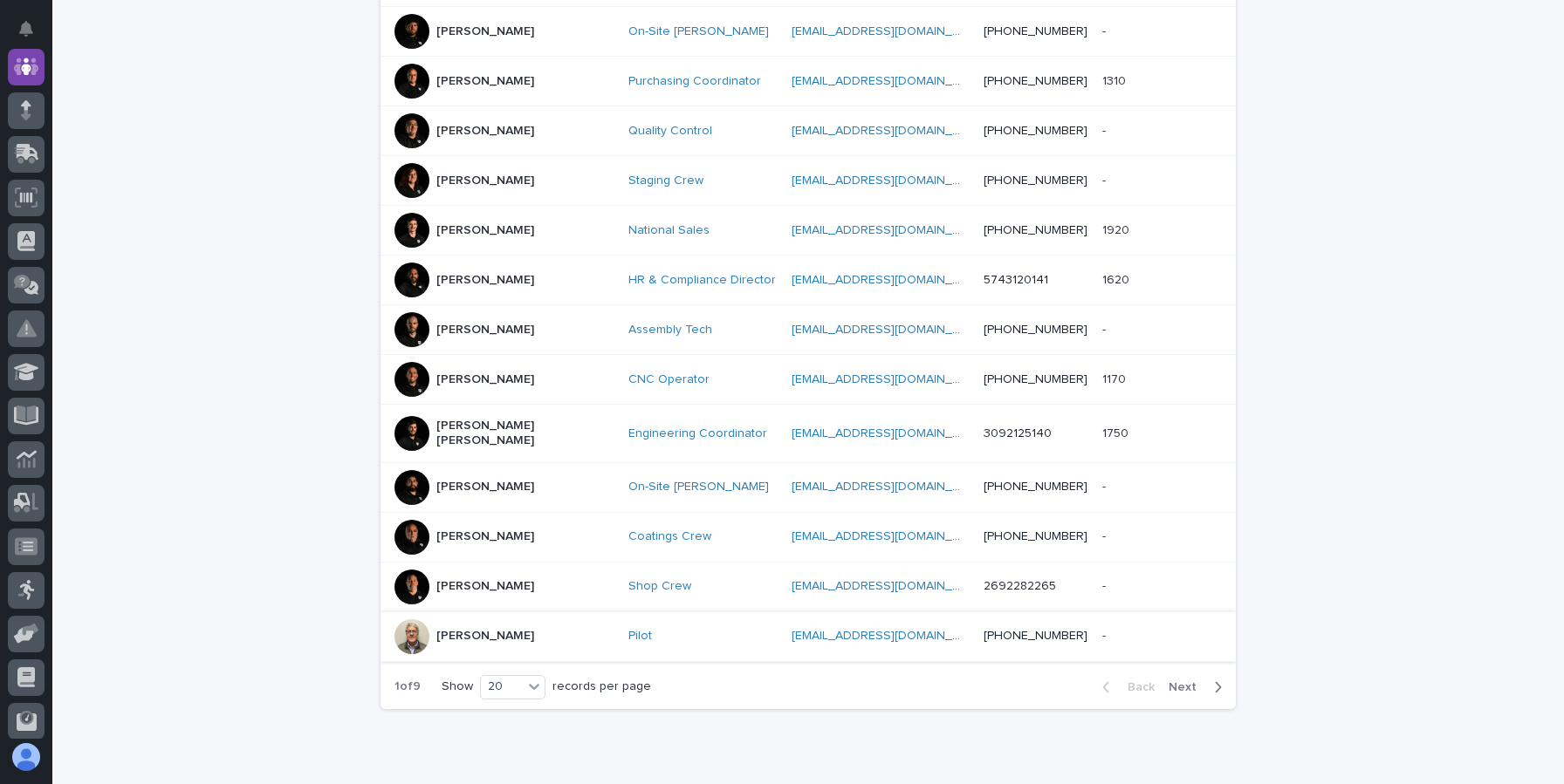
scroll to position [813, 0]
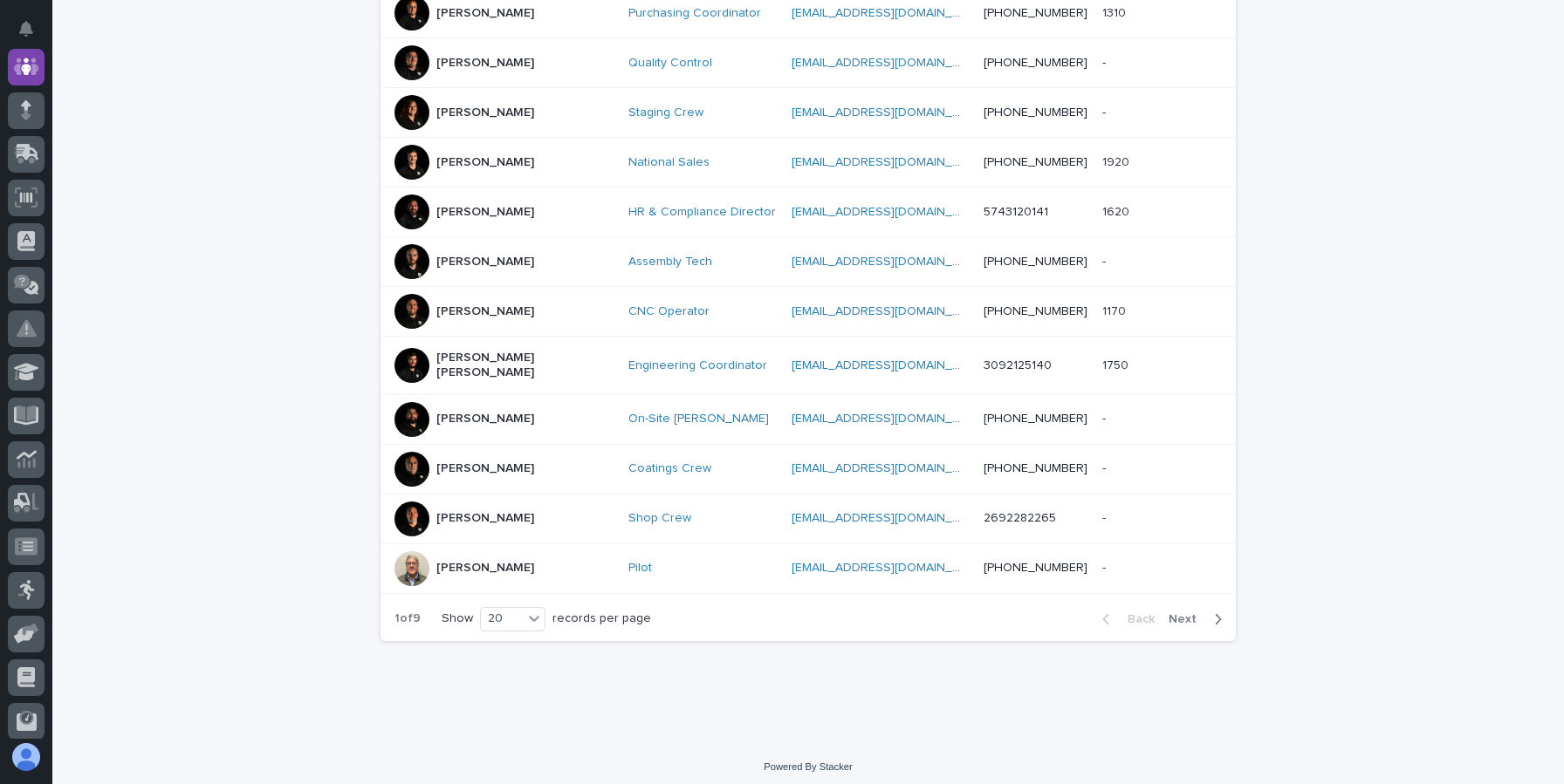
click at [1190, 612] on button "Next" at bounding box center [1200, 620] width 75 height 15
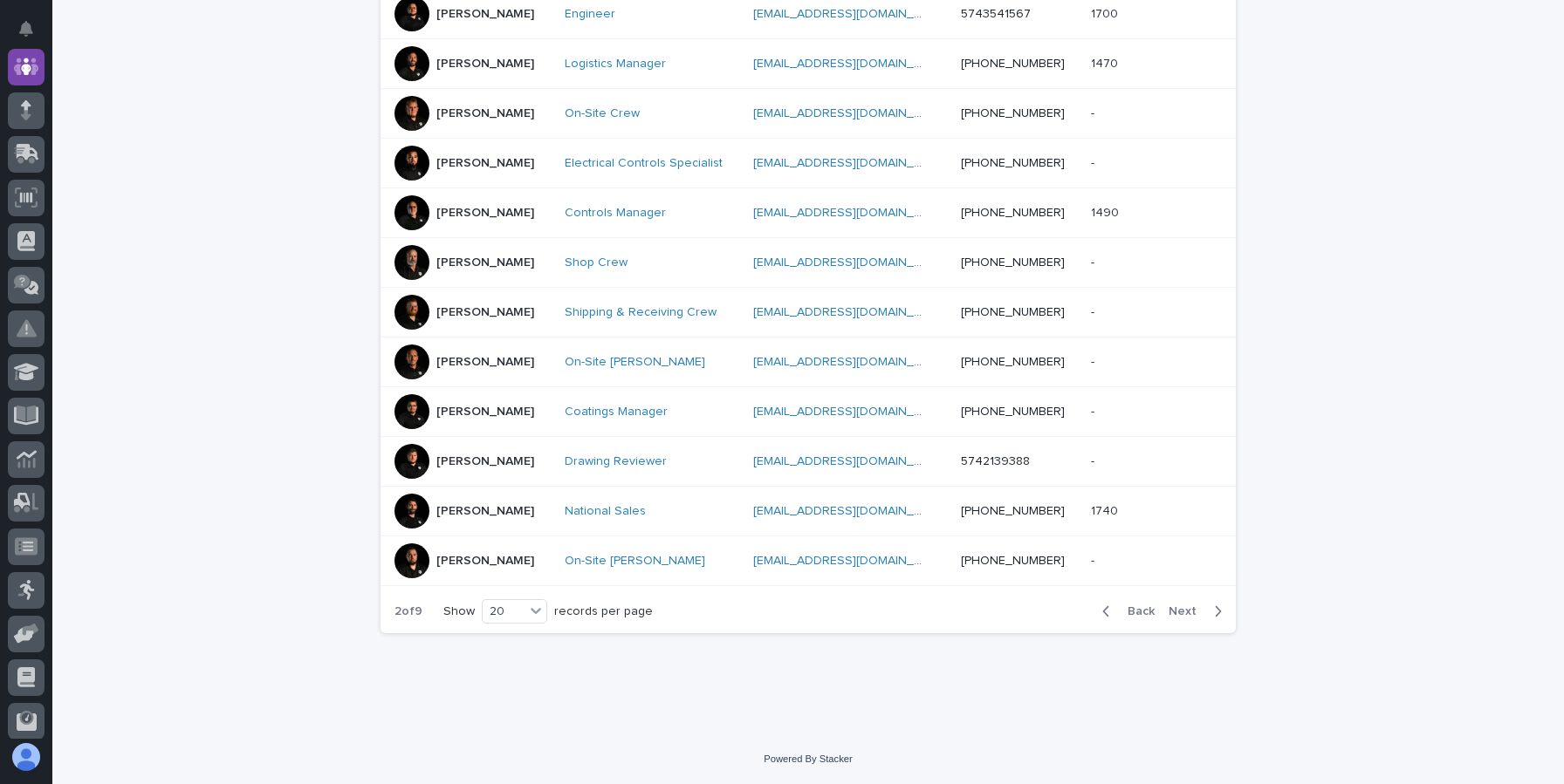
click at [1191, 614] on span "Next" at bounding box center [1188, 611] width 38 height 12
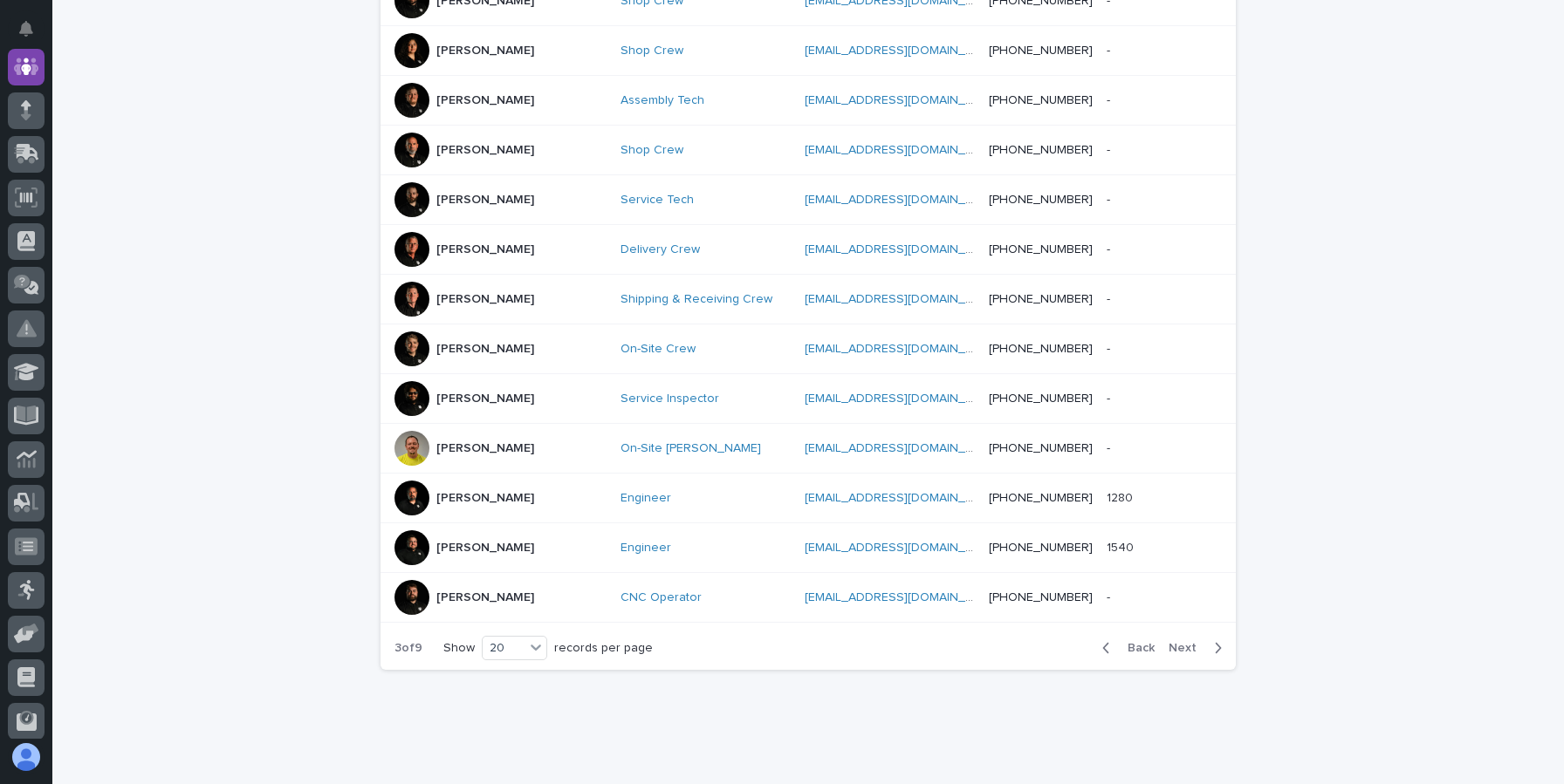
scroll to position [820, 0]
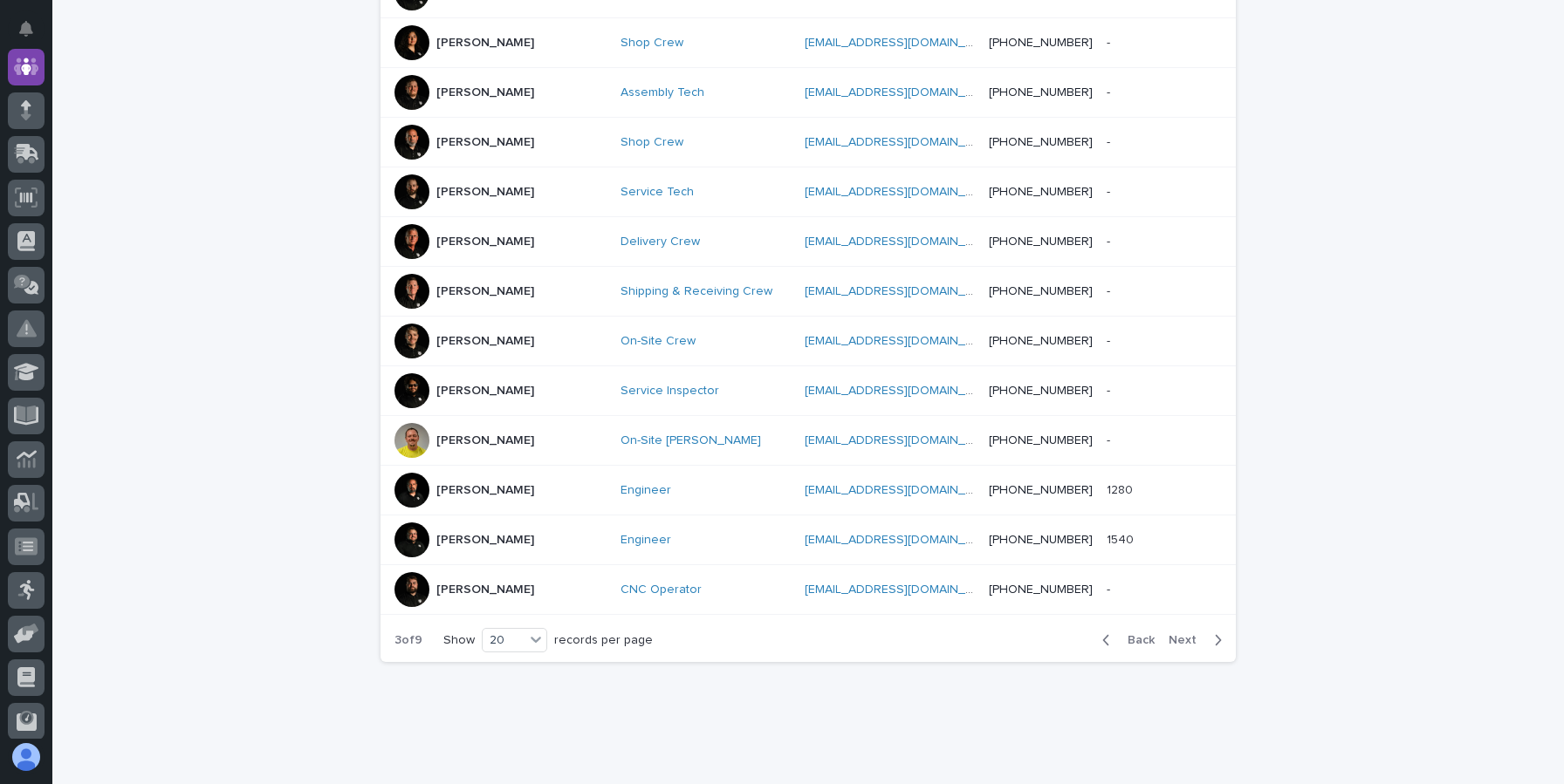
click at [1191, 634] on span "Next" at bounding box center [1188, 640] width 38 height 12
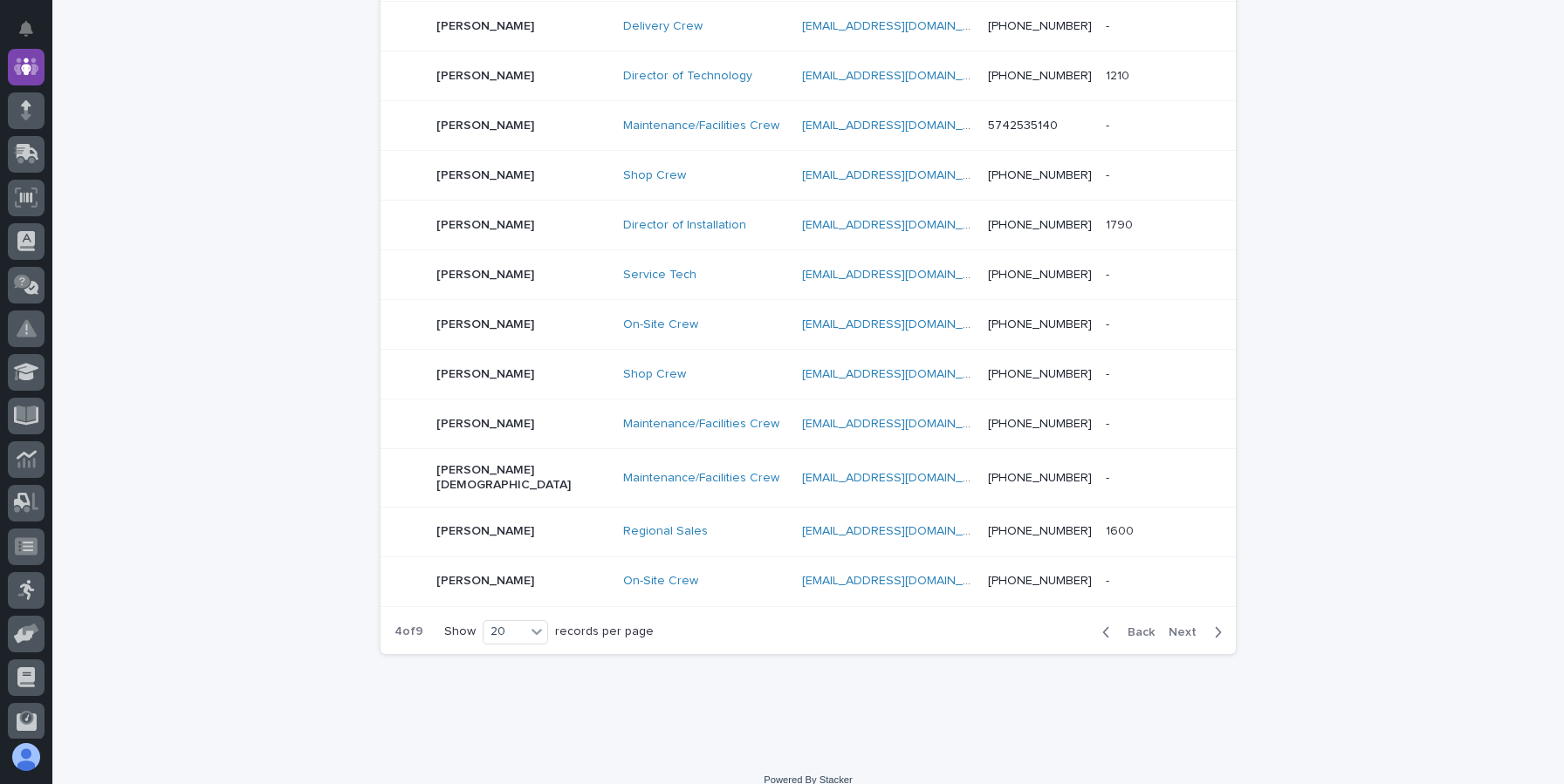
scroll to position [813, 0]
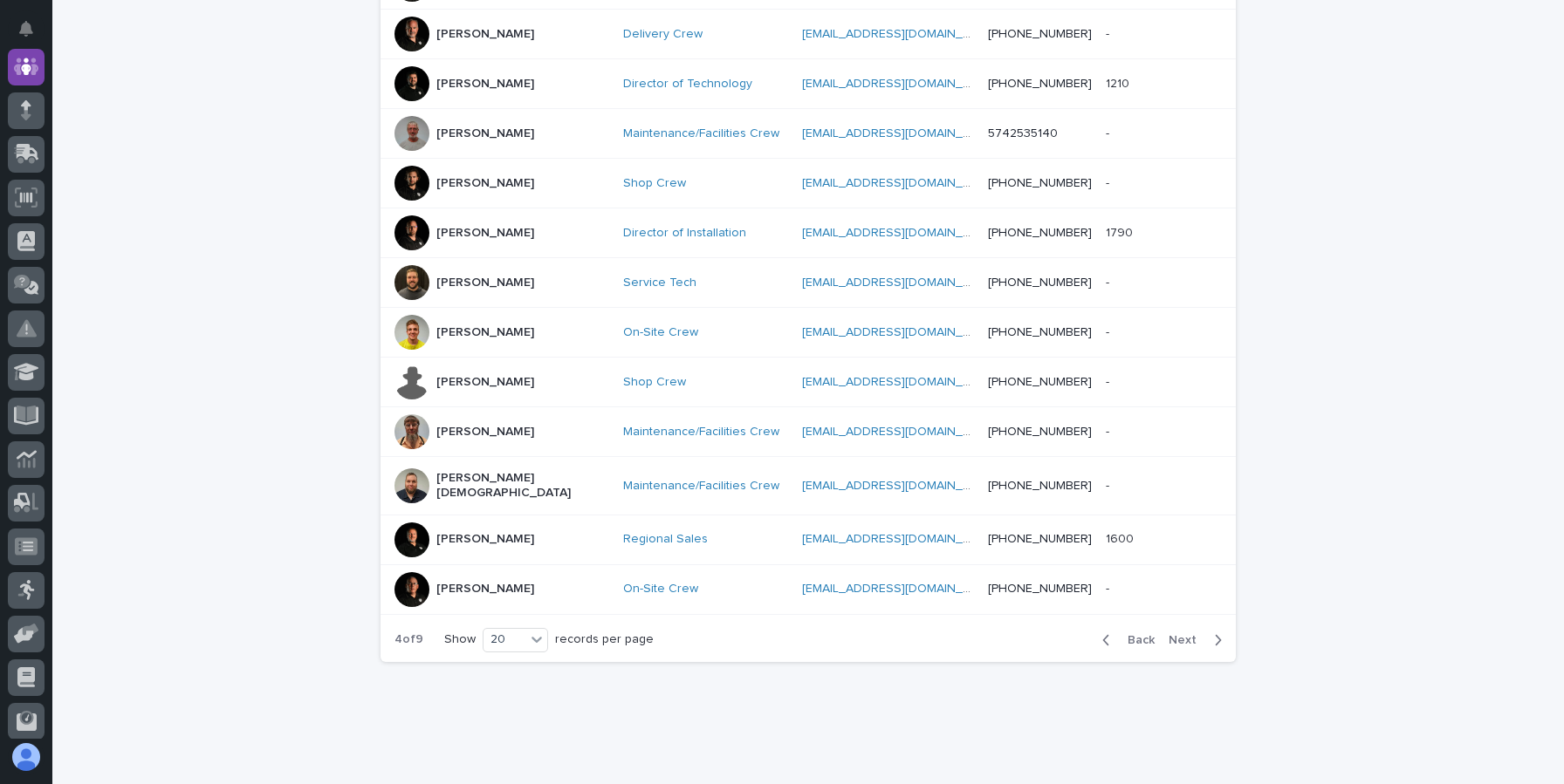
click at [1189, 634] on span "Next" at bounding box center [1188, 640] width 38 height 12
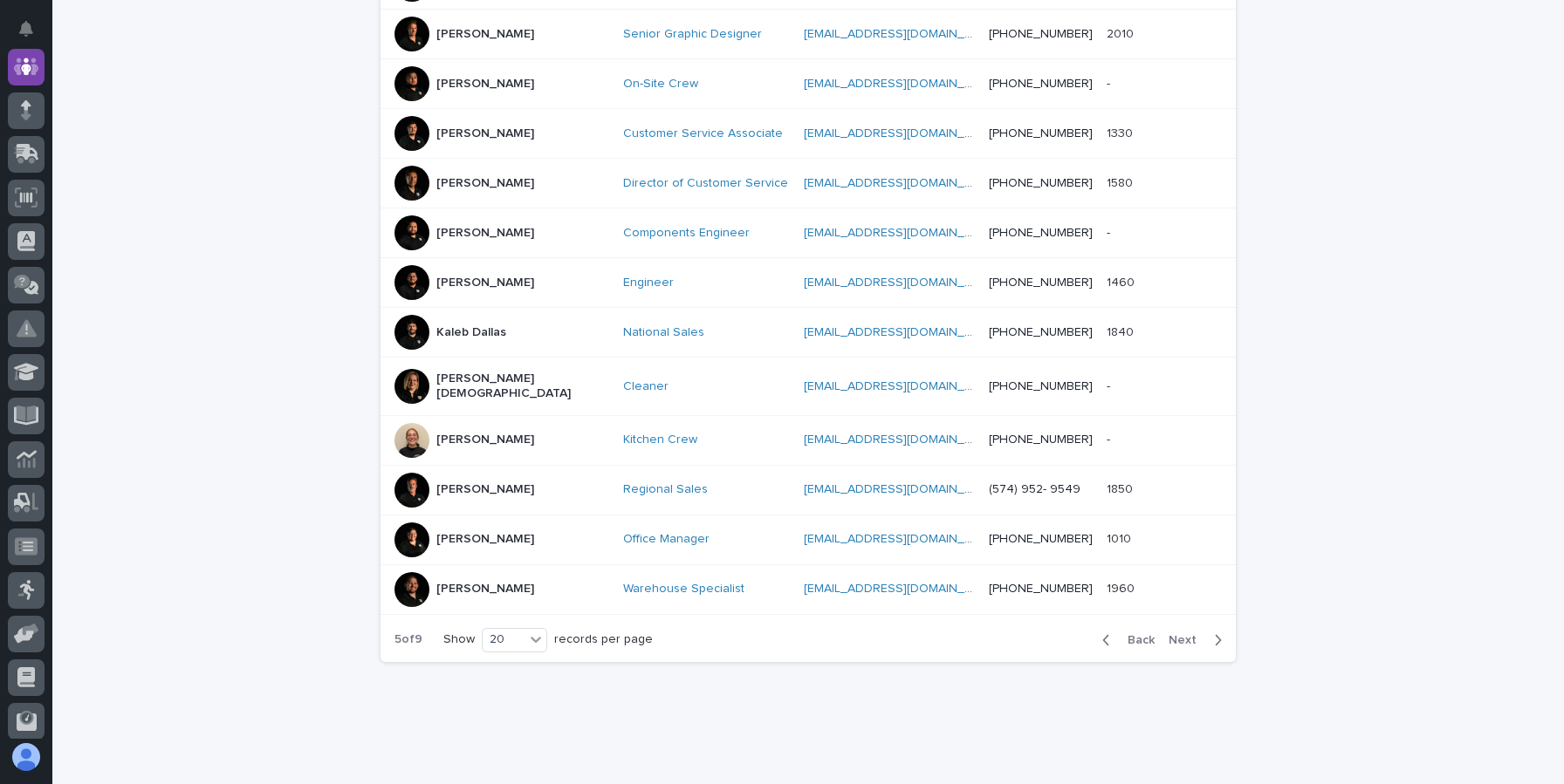
click at [1189, 634] on span "Next" at bounding box center [1188, 640] width 38 height 12
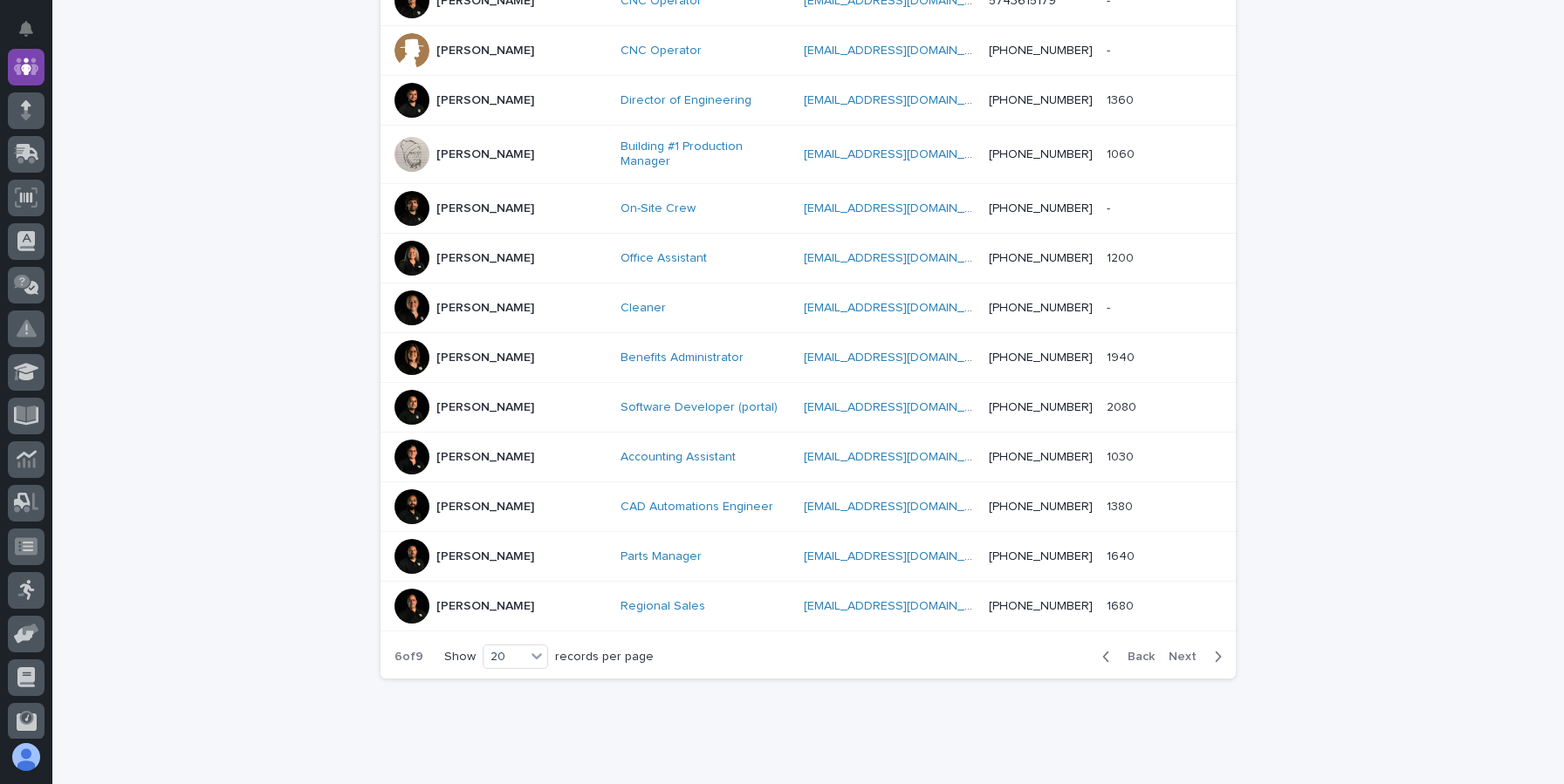
scroll to position [820, 0]
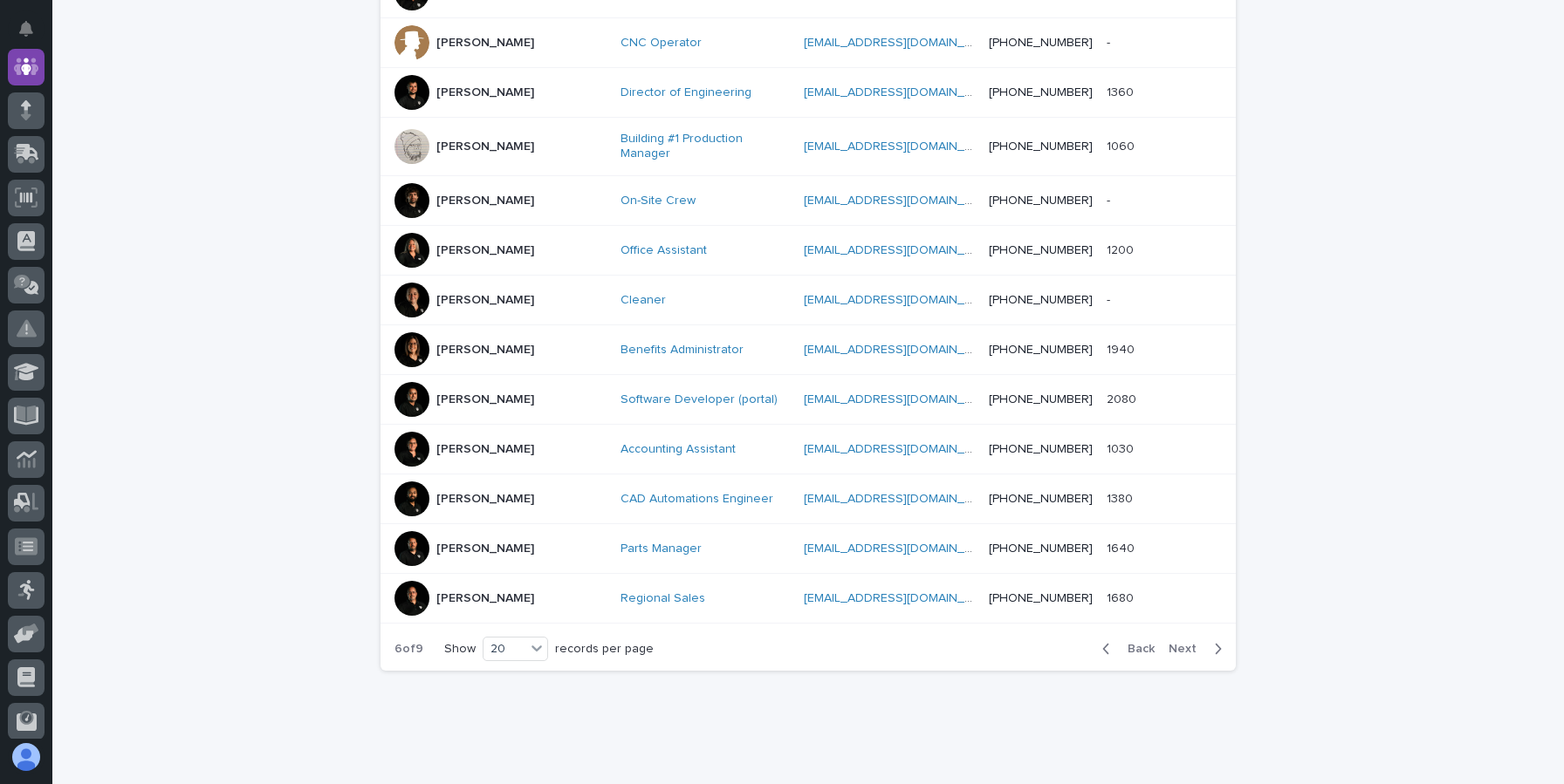
click at [1189, 643] on span "Next" at bounding box center [1188, 649] width 38 height 12
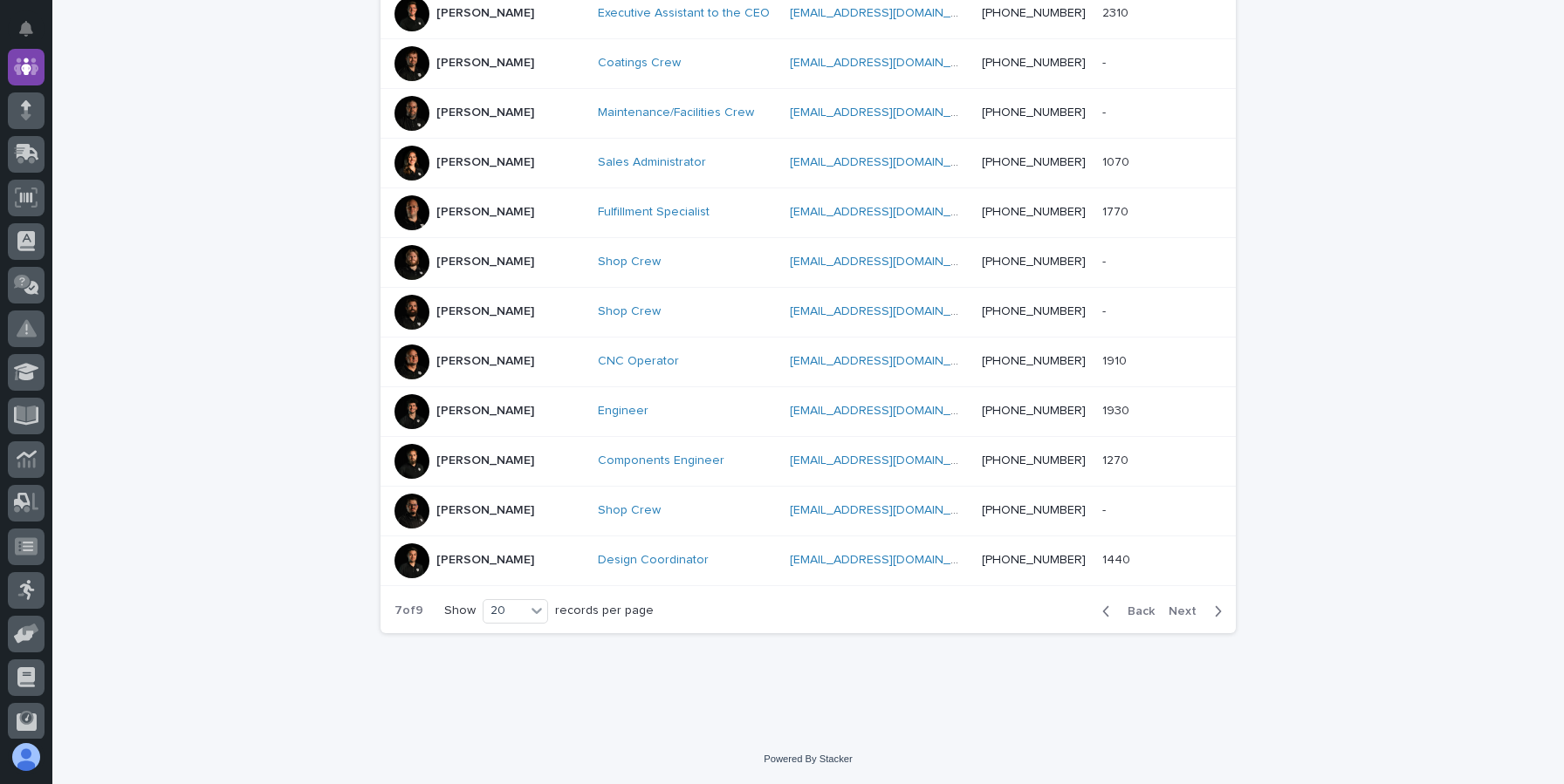
scroll to position [817, 0]
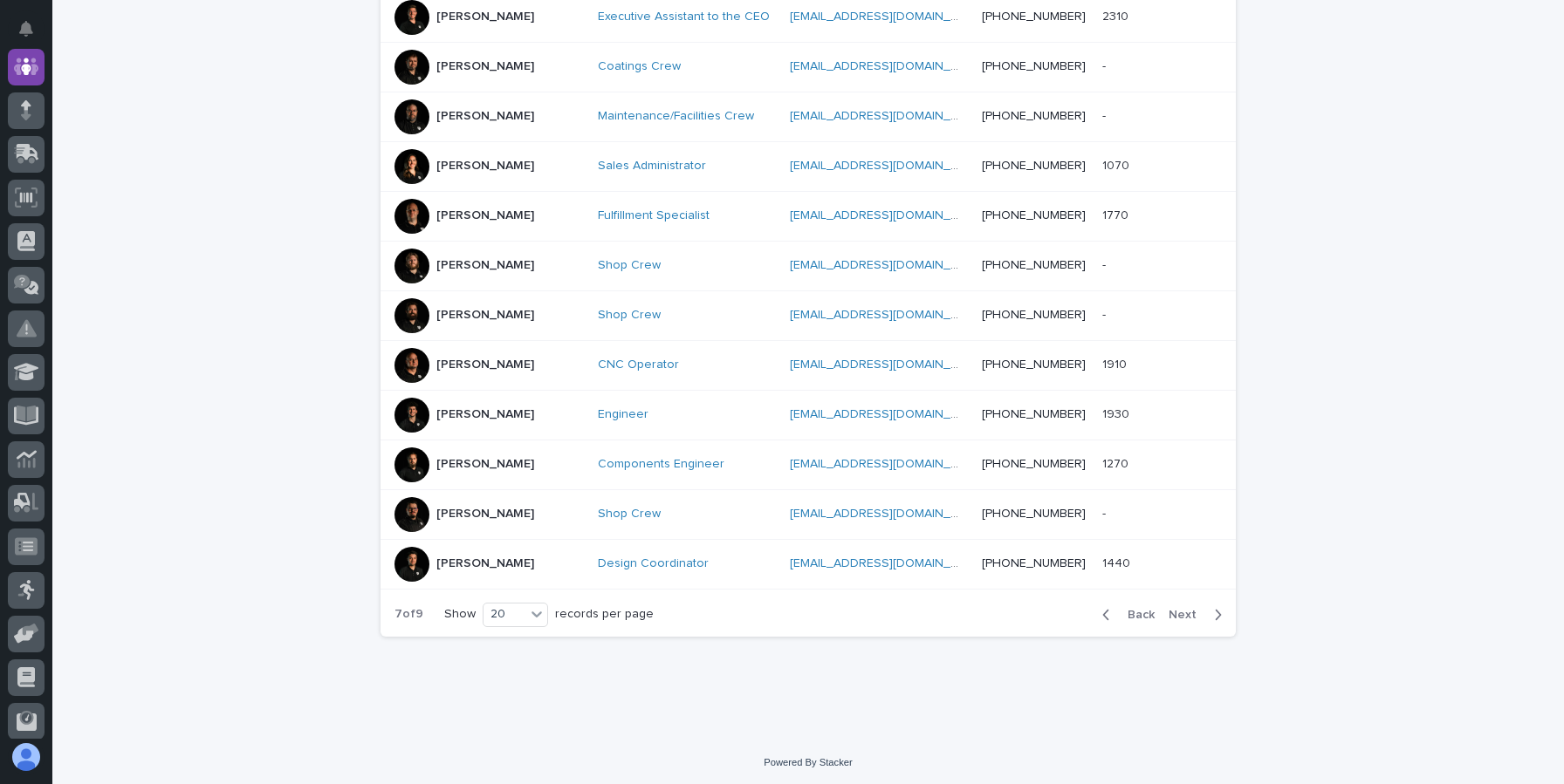
click at [1189, 615] on span "Next" at bounding box center [1188, 615] width 38 height 12
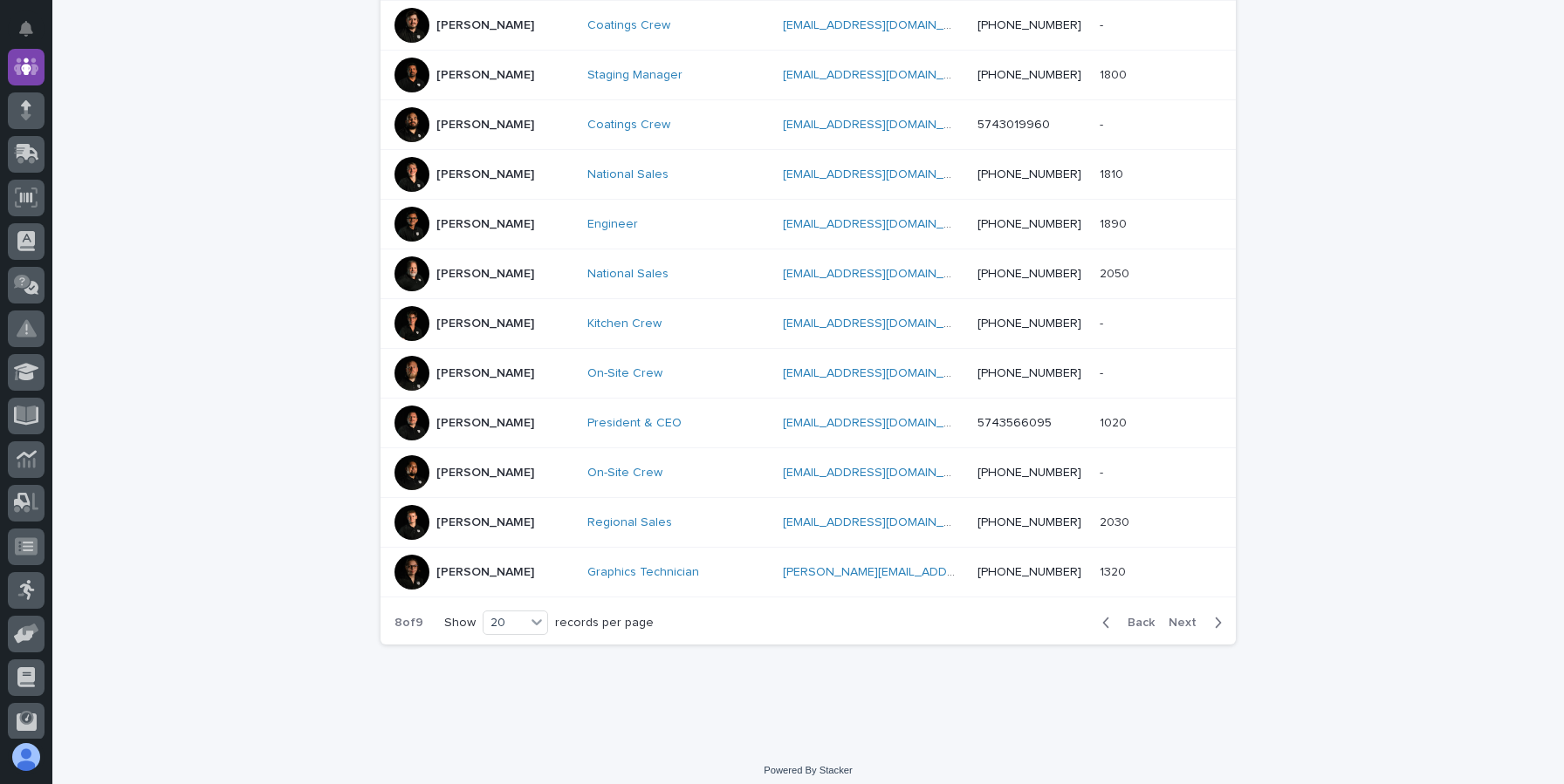
scroll to position [820, 0]
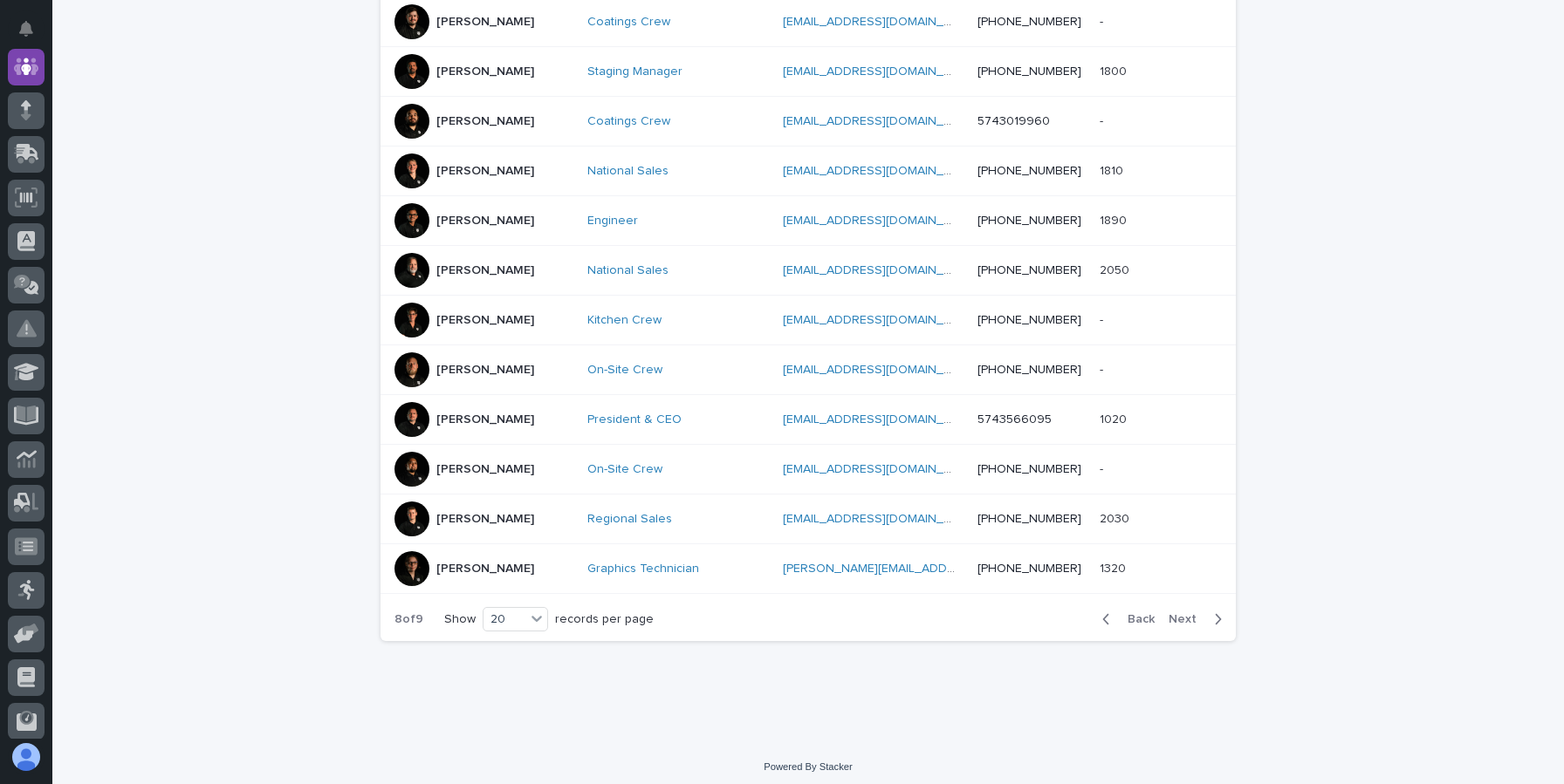
click at [1189, 615] on span "Next" at bounding box center [1188, 620] width 38 height 12
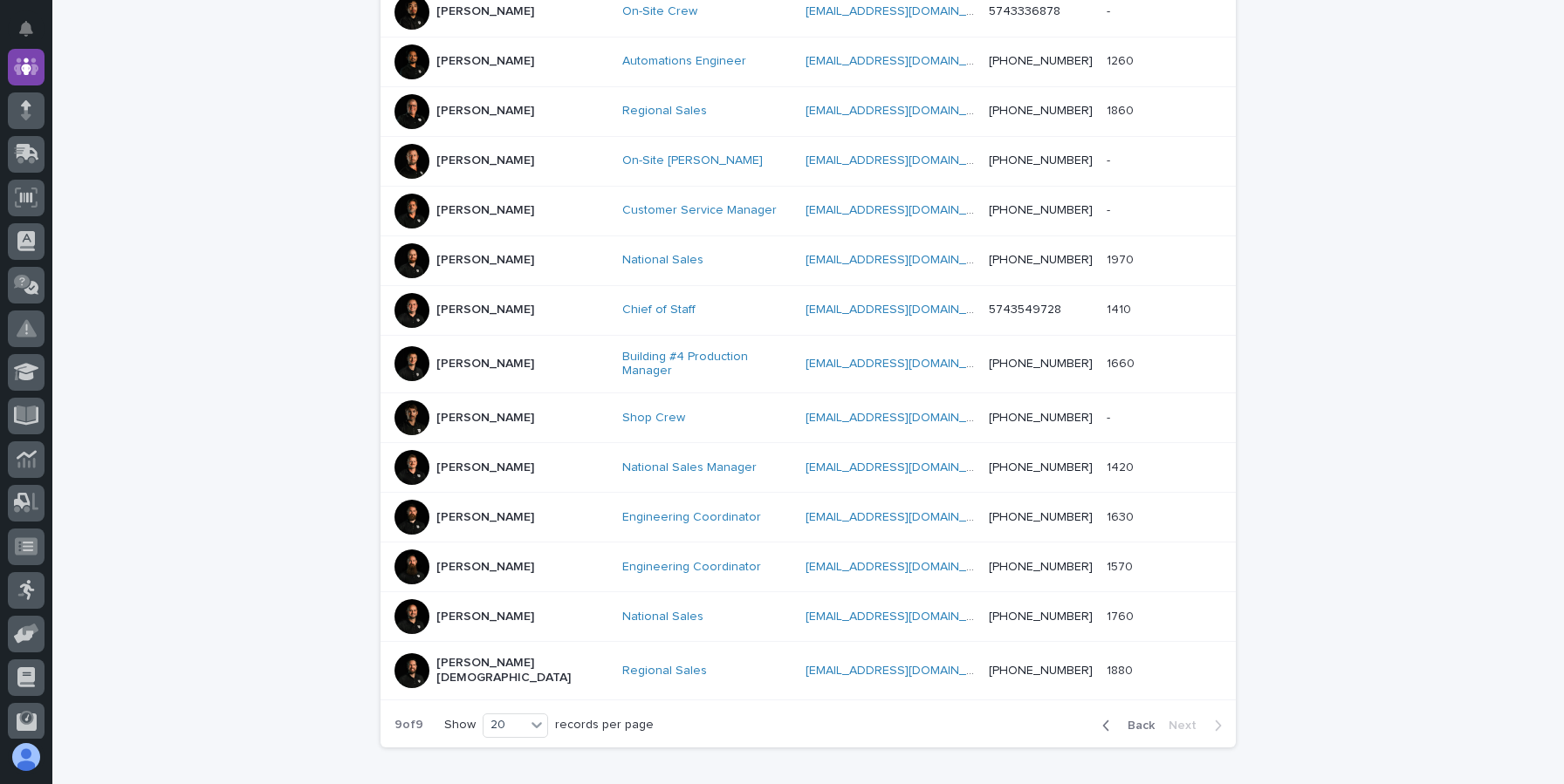
scroll to position [704, 0]
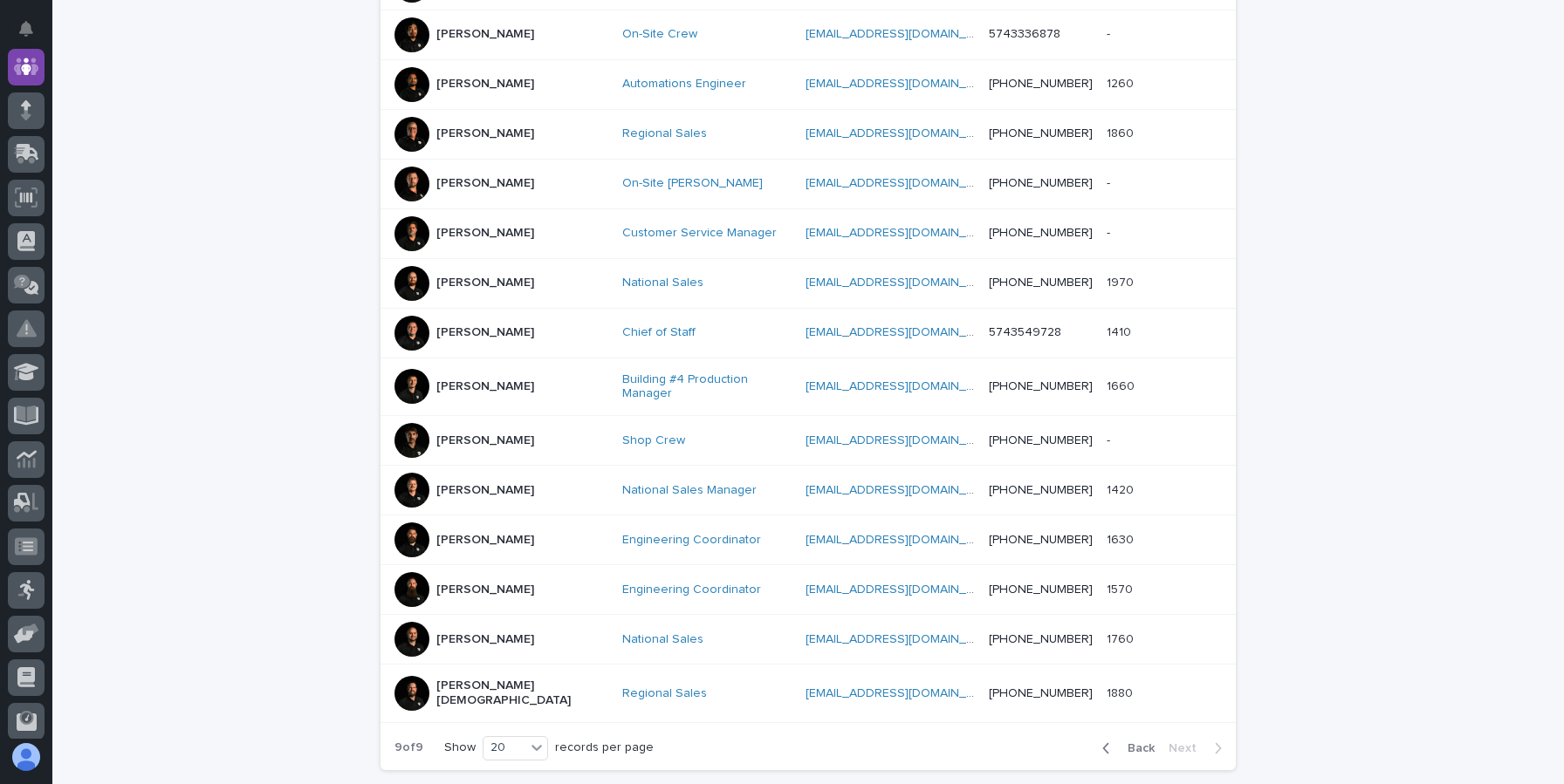
click at [424, 125] on div at bounding box center [412, 134] width 35 height 35
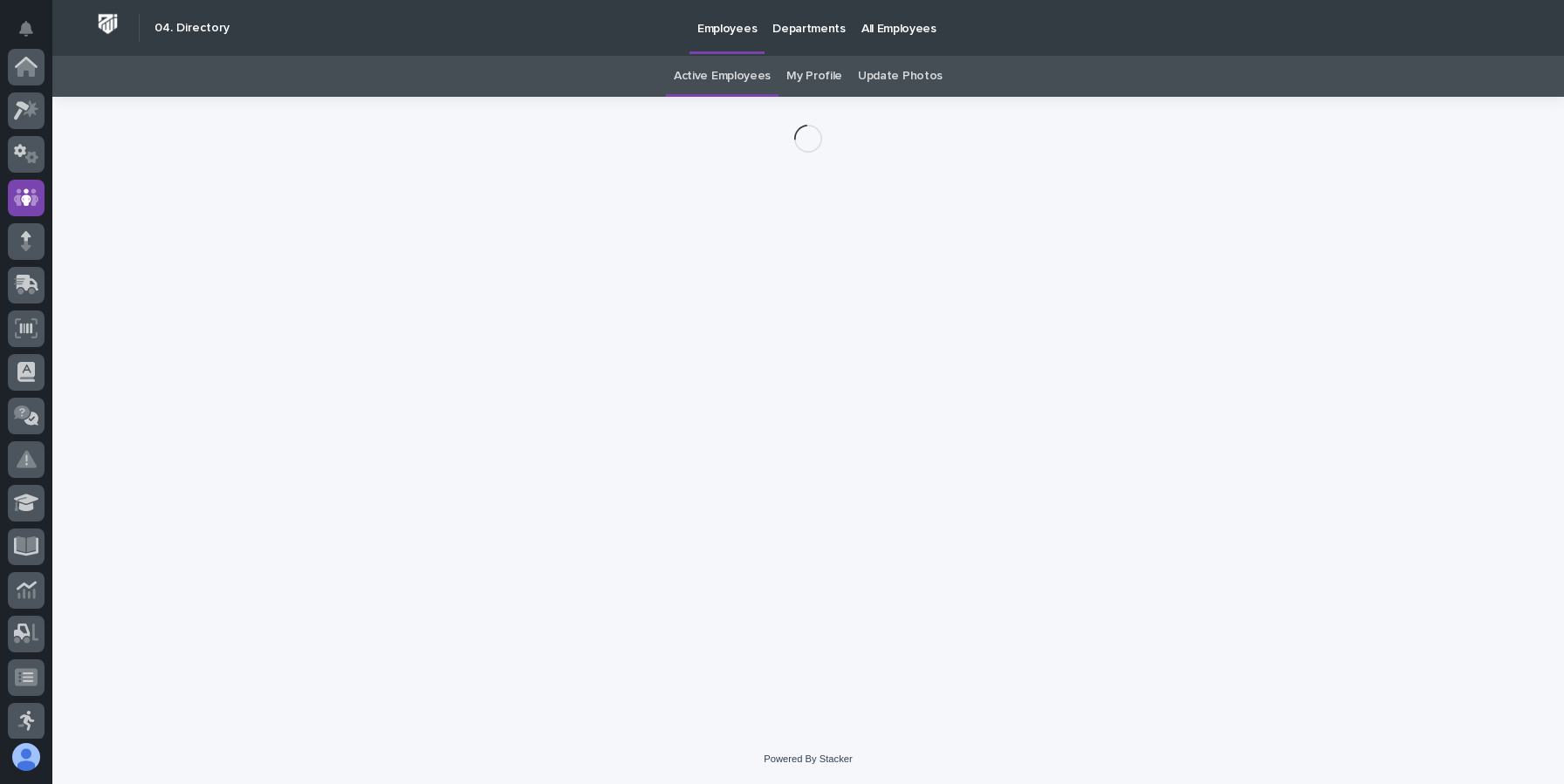
scroll to position [131, 0]
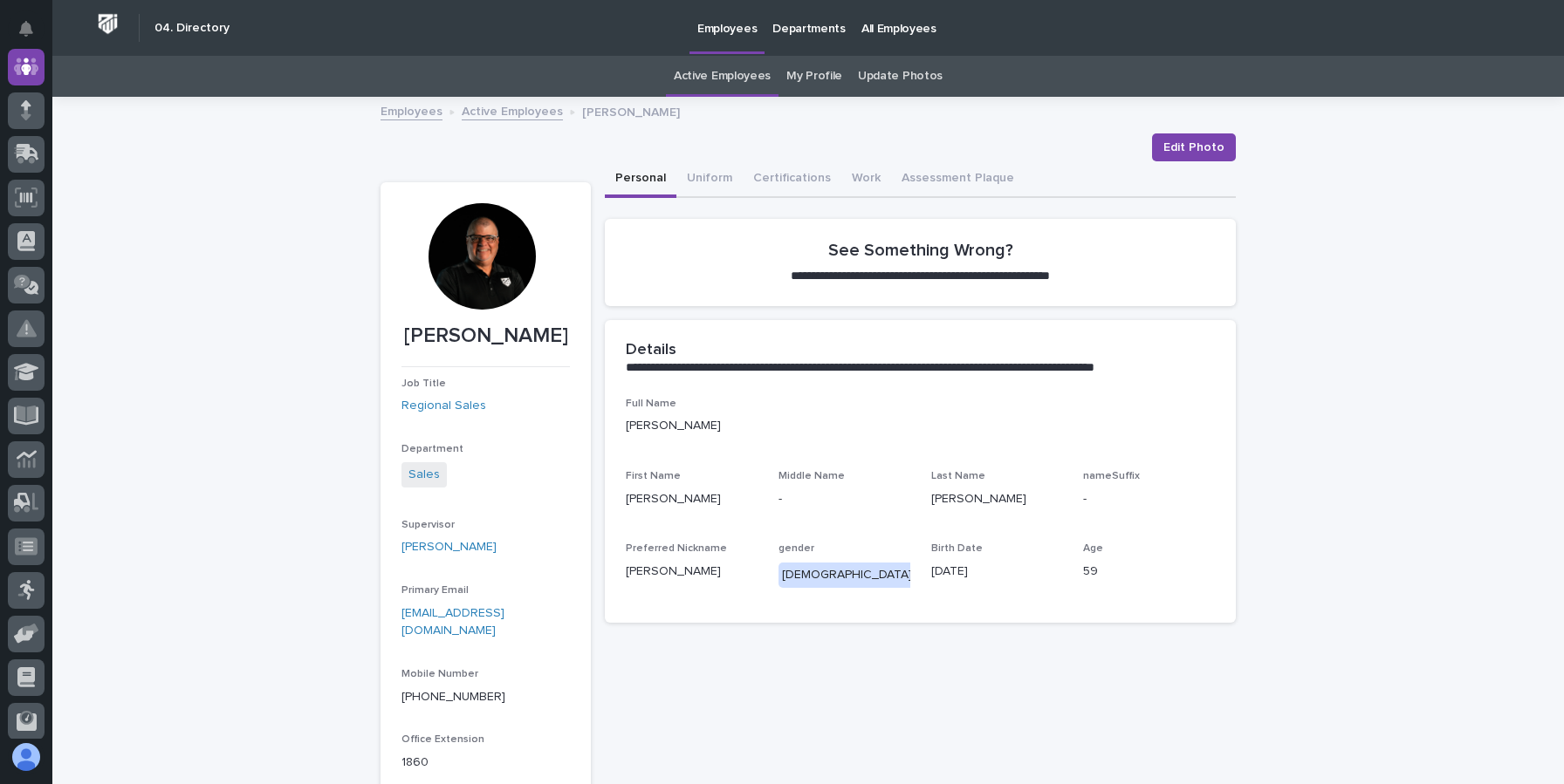
click at [475, 263] on div at bounding box center [481, 256] width 106 height 106
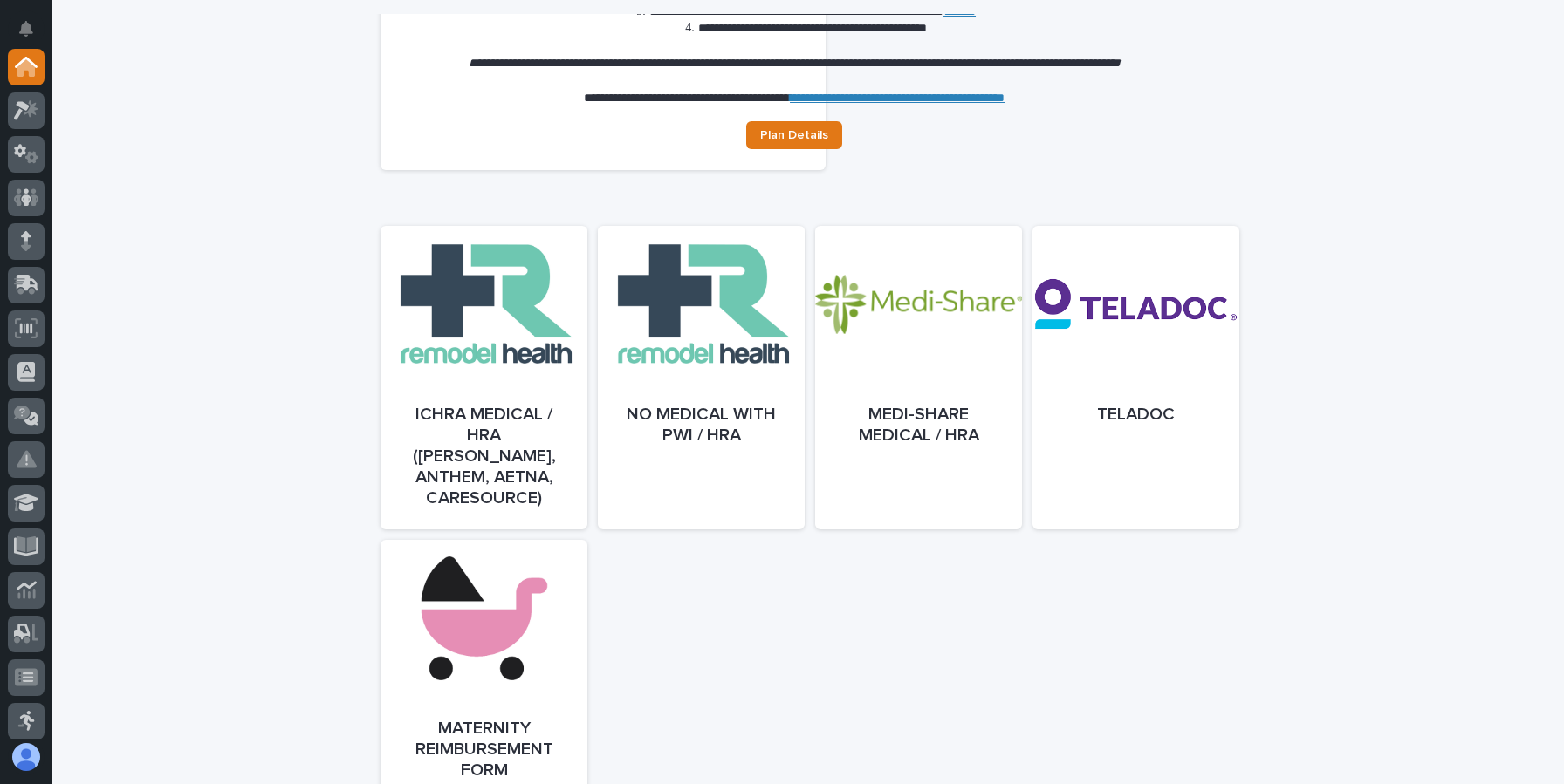
scroll to position [754, 0]
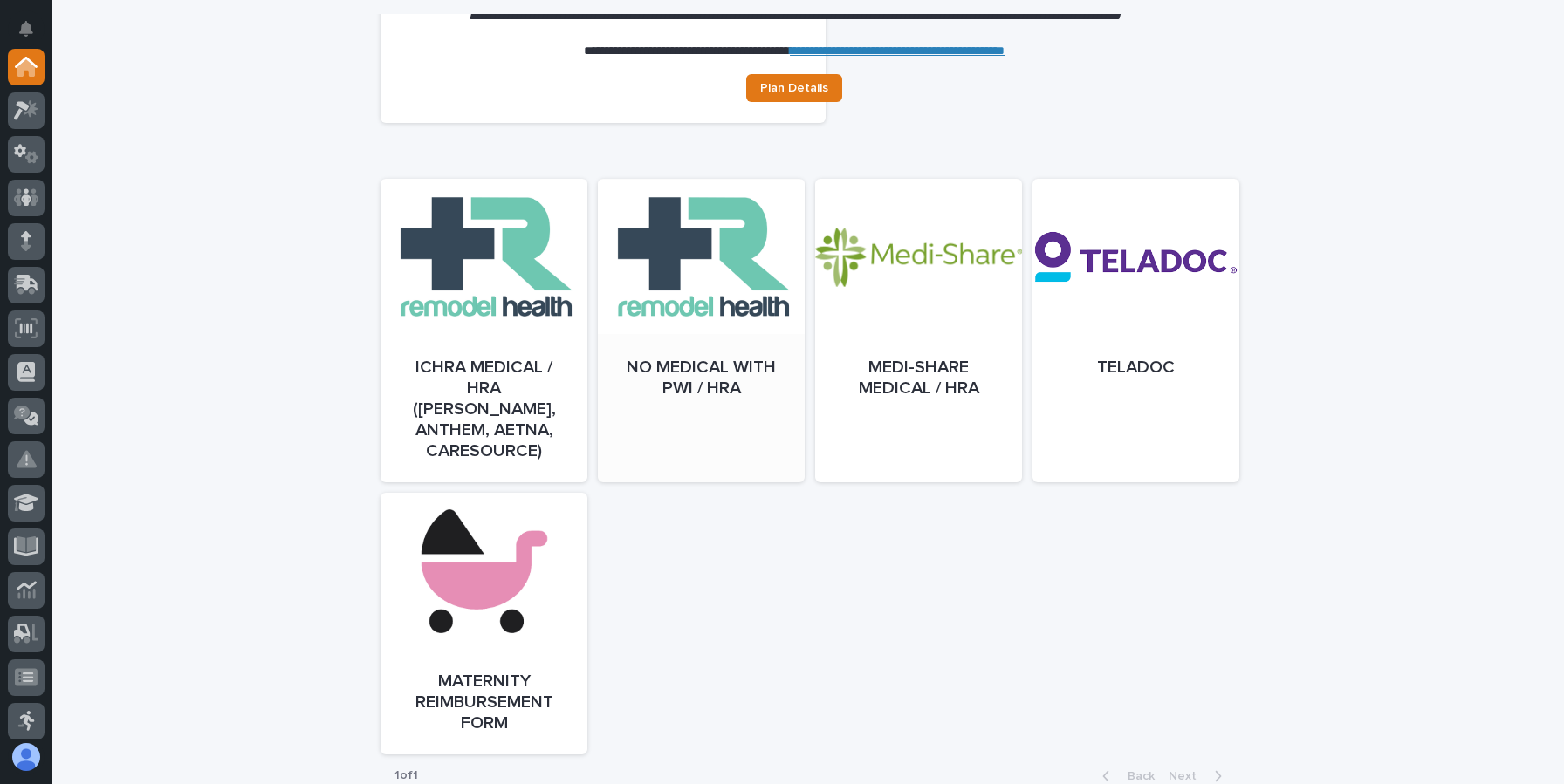
click at [642, 427] on div at bounding box center [701, 348] width 207 height 304
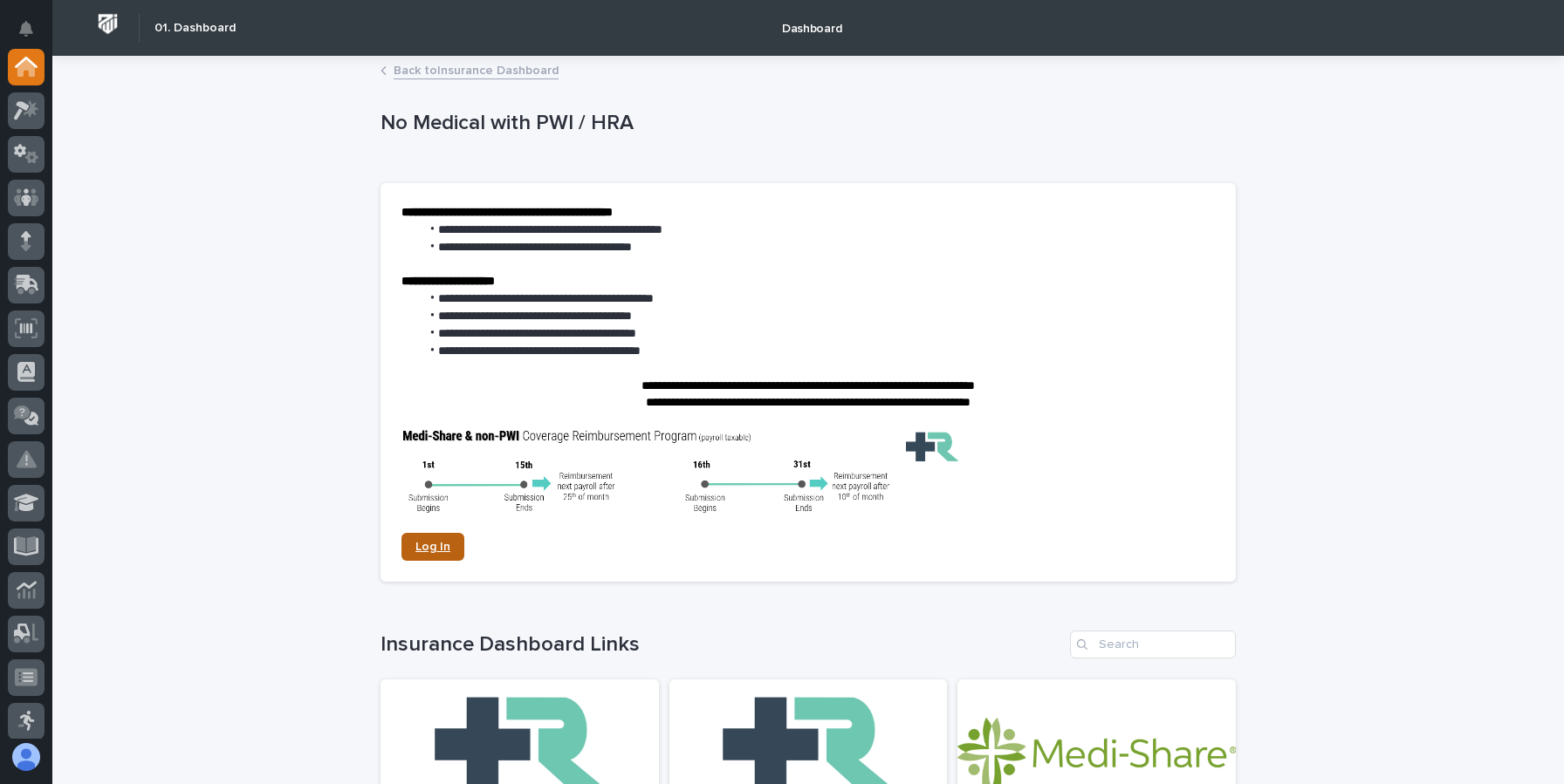
click at [439, 549] on span "Log In" at bounding box center [432, 547] width 35 height 12
